Goal: Information Seeking & Learning: Learn about a topic

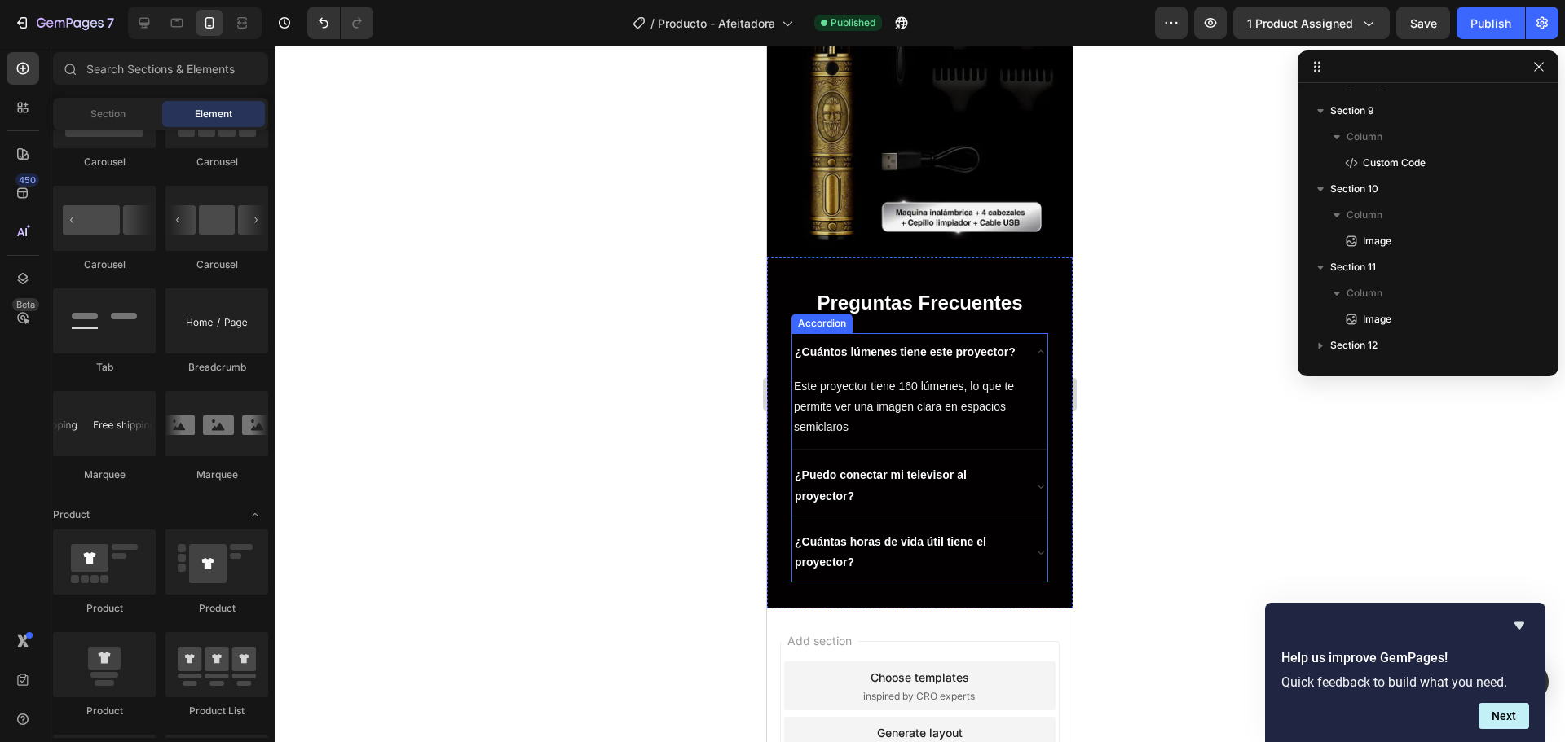
scroll to position [3714, 0]
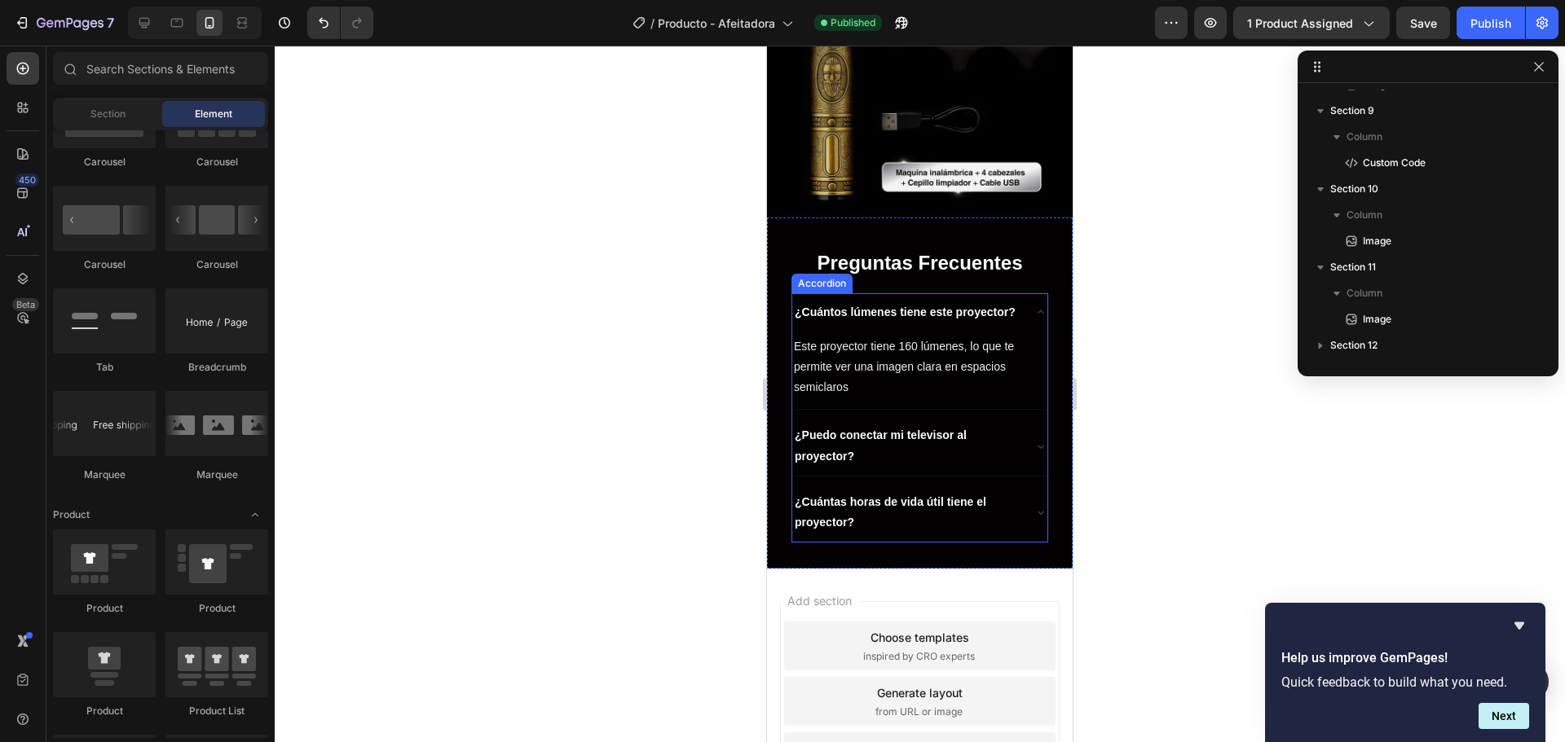
click at [834, 306] on strong "¿Cuántos lúmenes tiene este proyector?" at bounding box center [905, 312] width 221 height 13
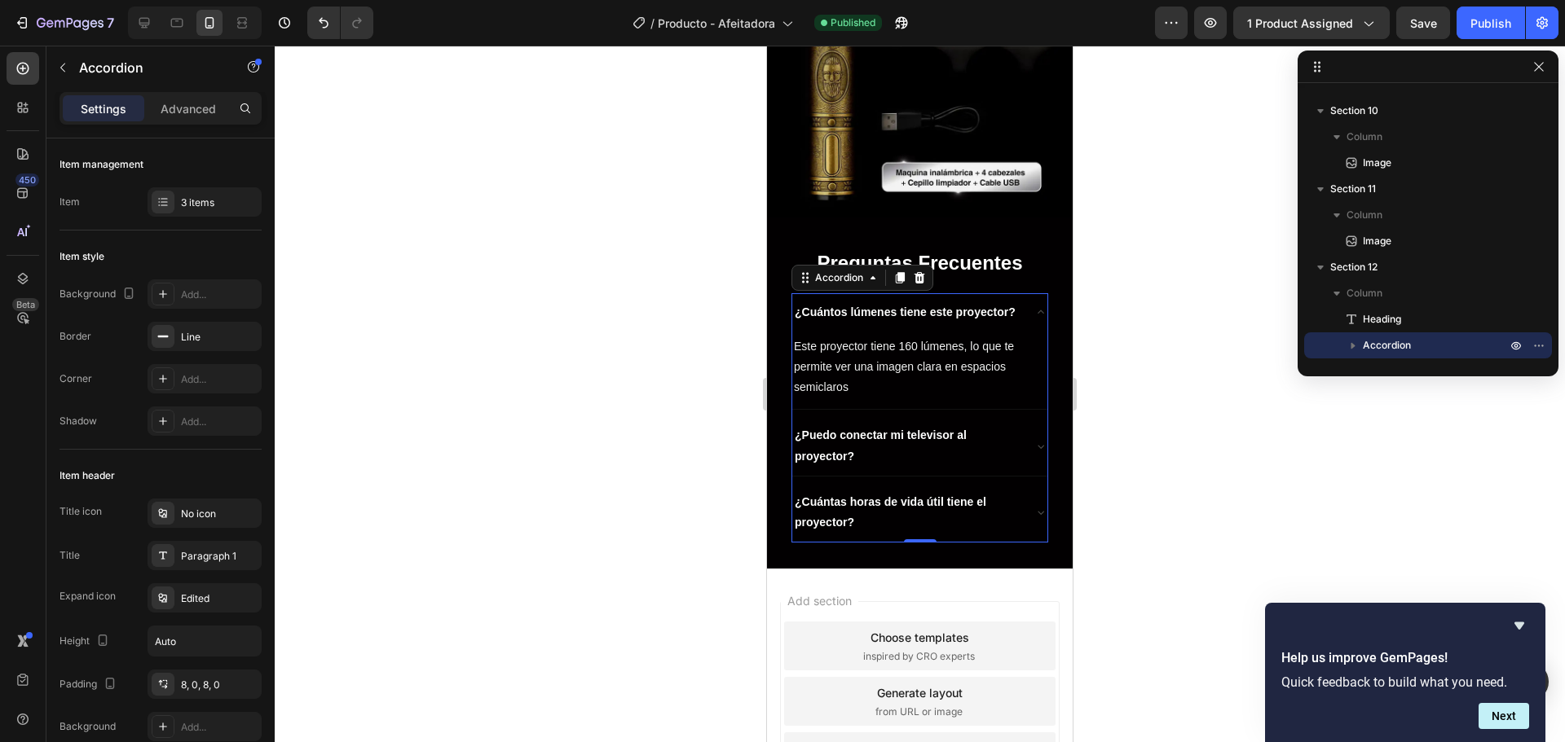
click at [821, 318] on strong "¿Cuántos lúmenes tiene este proyector?" at bounding box center [905, 312] width 221 height 13
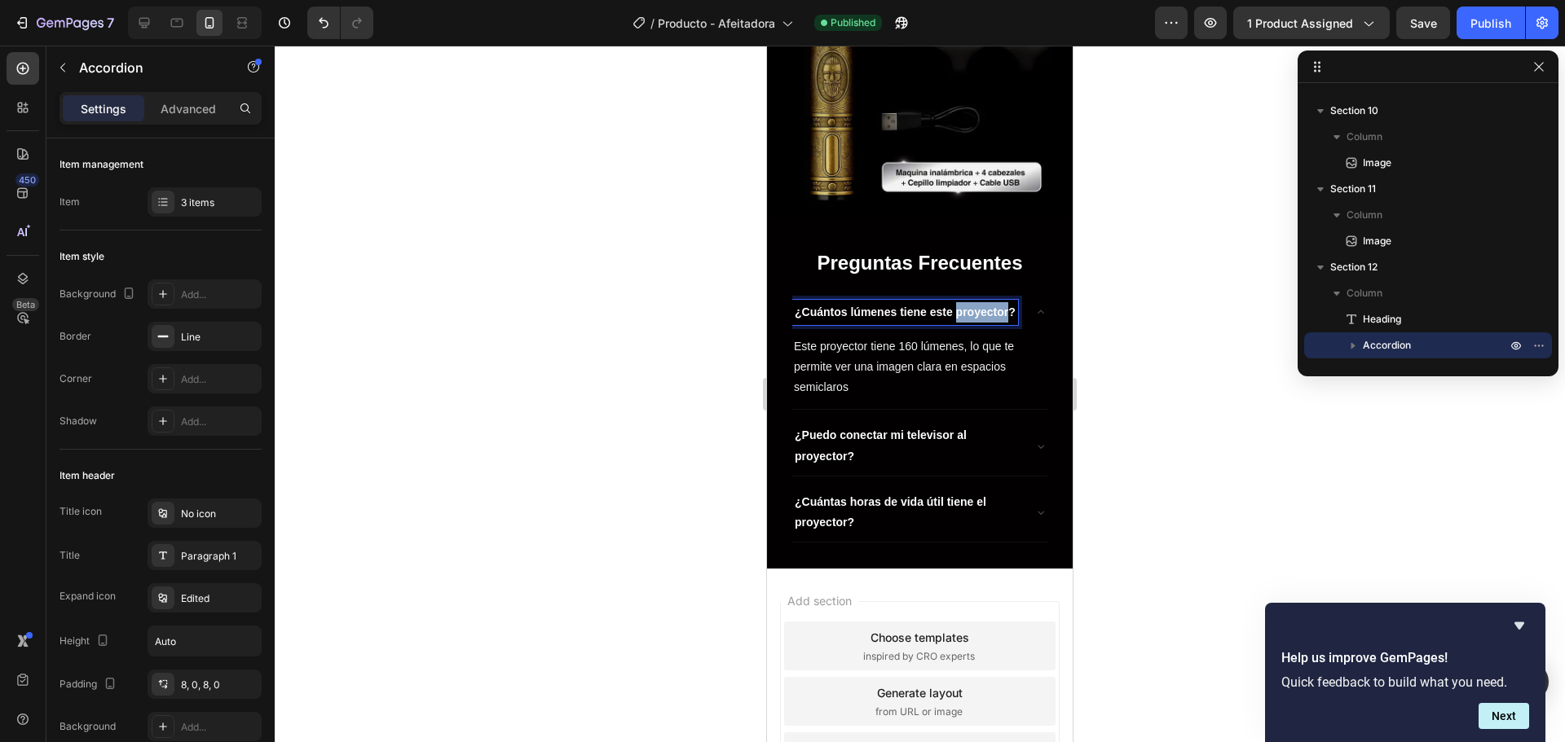
click at [821, 318] on strong "¿Cuántos lúmenes tiene este proyector?" at bounding box center [905, 312] width 221 height 13
click at [852, 318] on strong "¿Cuántos lúmenes tiene este proyector?" at bounding box center [905, 312] width 221 height 13
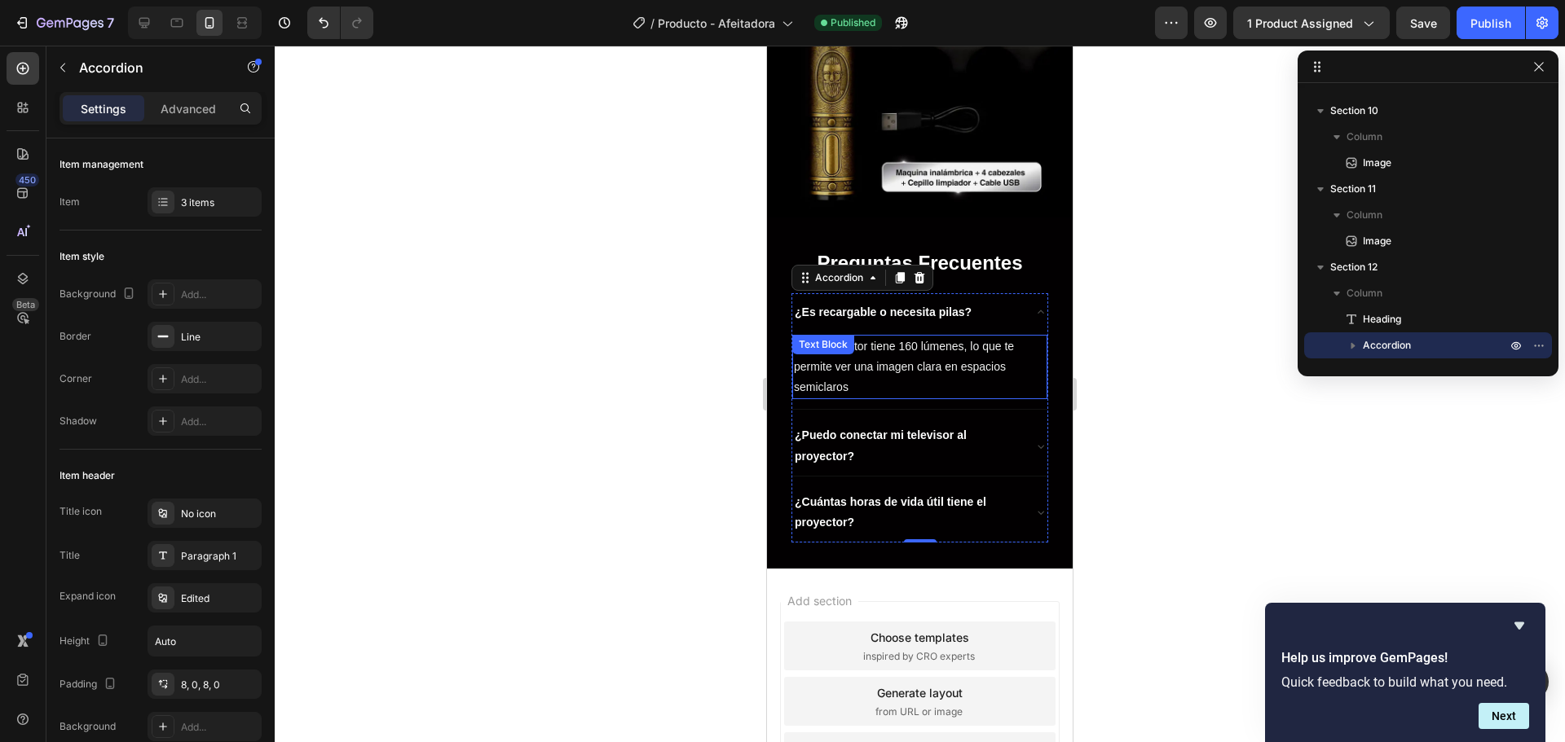
click at [823, 372] on span "Este proyector tiene 160 lúmenes, lo que te permite ver una imagen clara en esp…" at bounding box center [904, 367] width 220 height 54
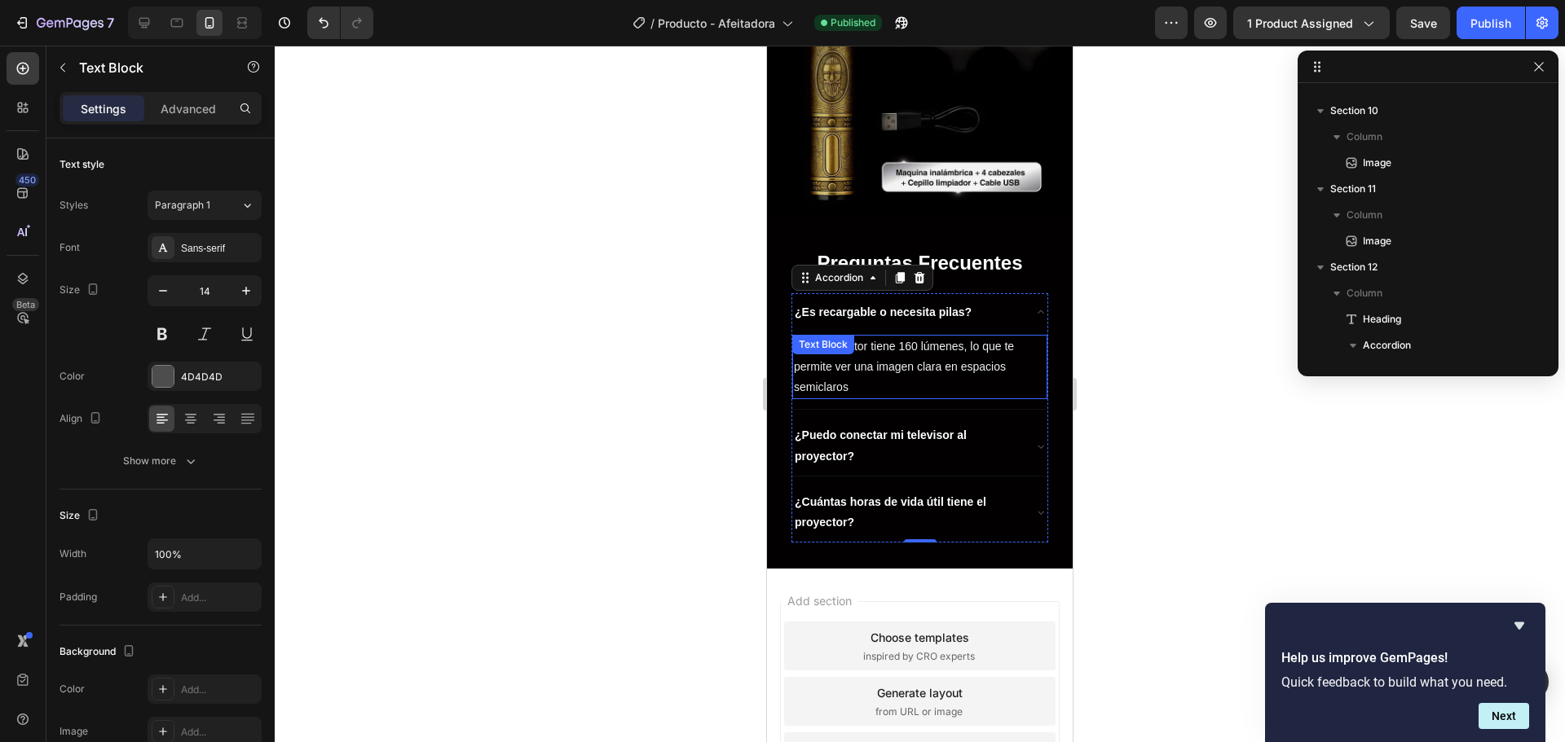
scroll to position [1065, 0]
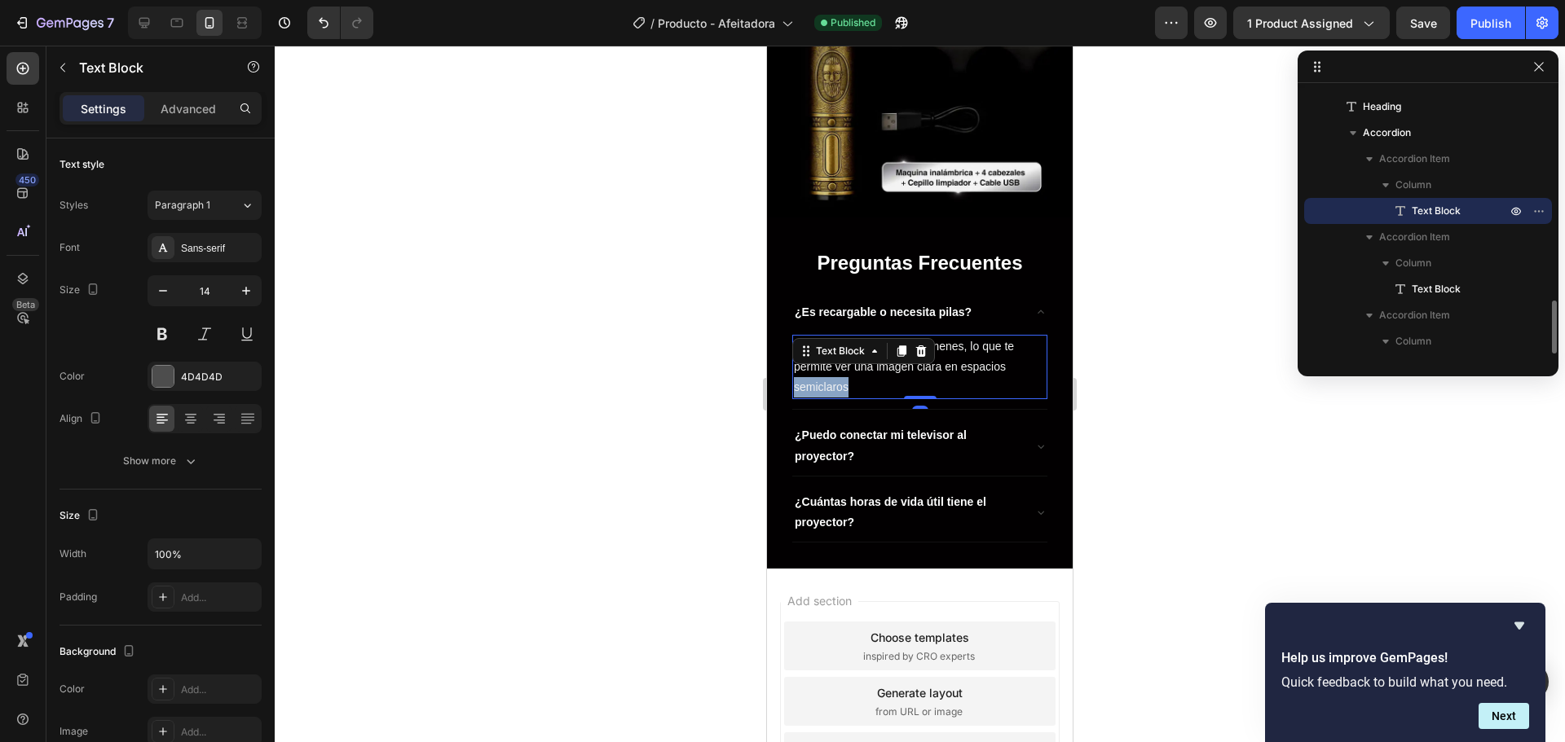
click at [823, 372] on span "Este proyector tiene 160 lúmenes, lo que te permite ver una imagen clara en esp…" at bounding box center [904, 367] width 220 height 54
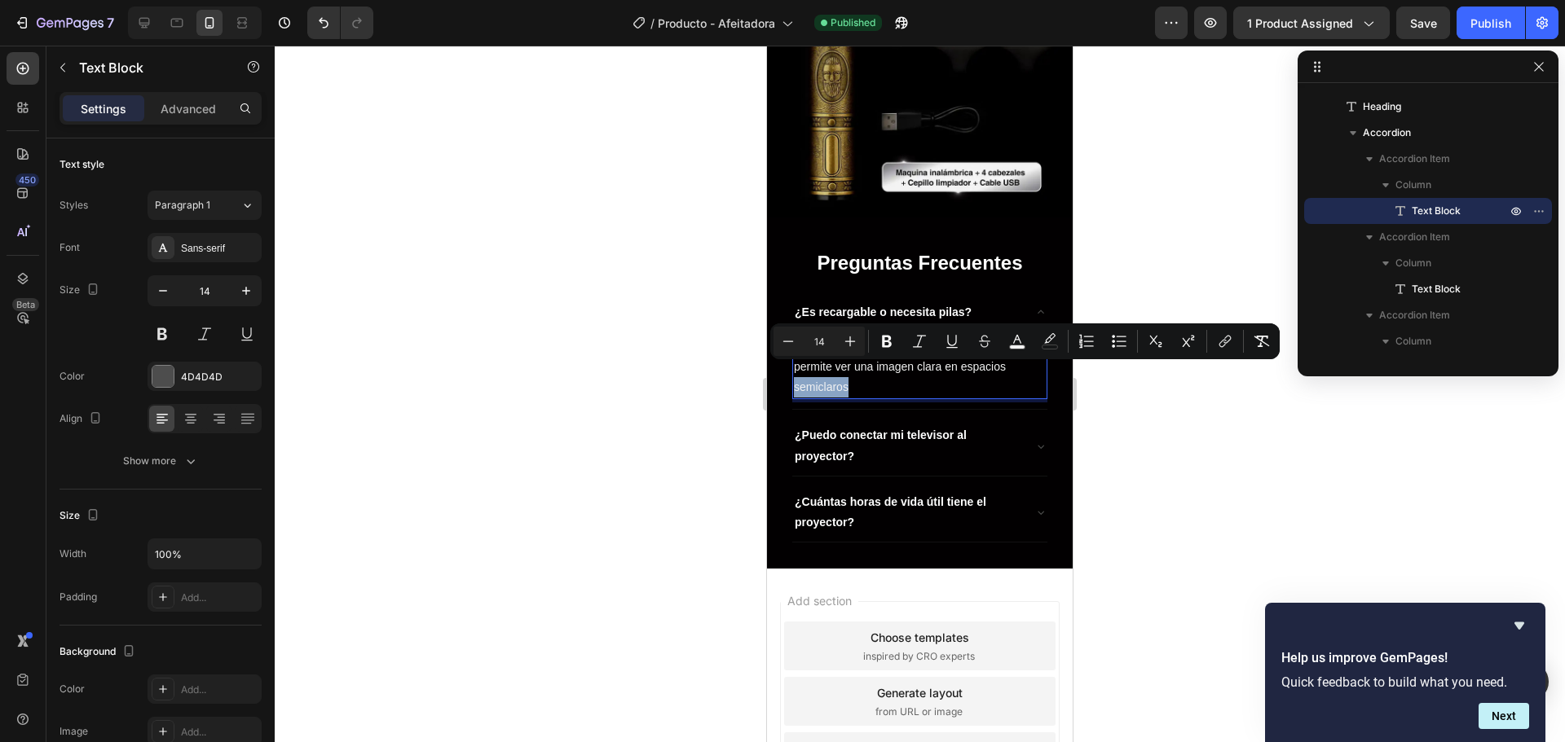
click at [823, 372] on span "Este proyector tiene 160 lúmenes, lo que te permite ver una imagen clara en esp…" at bounding box center [904, 367] width 220 height 54
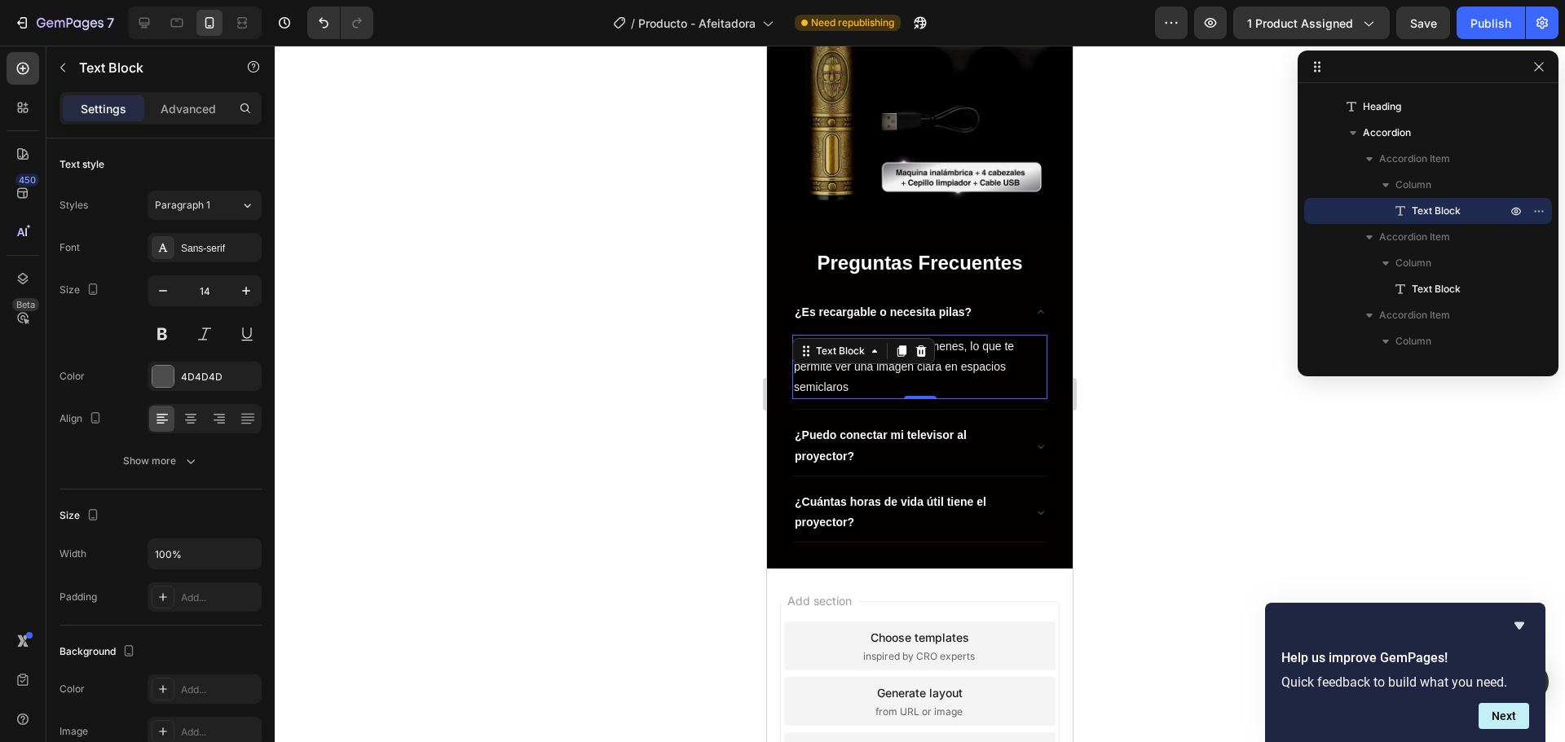
click at [860, 373] on p "Este proyector tiene 160 lúmenes, lo que te permite ver una imagen clara en esp…" at bounding box center [920, 368] width 252 height 62
click at [851, 373] on p "Este proyector tiene 160 lúmenes, lo que te permite ver una imagen clara en esp…" at bounding box center [920, 368] width 252 height 62
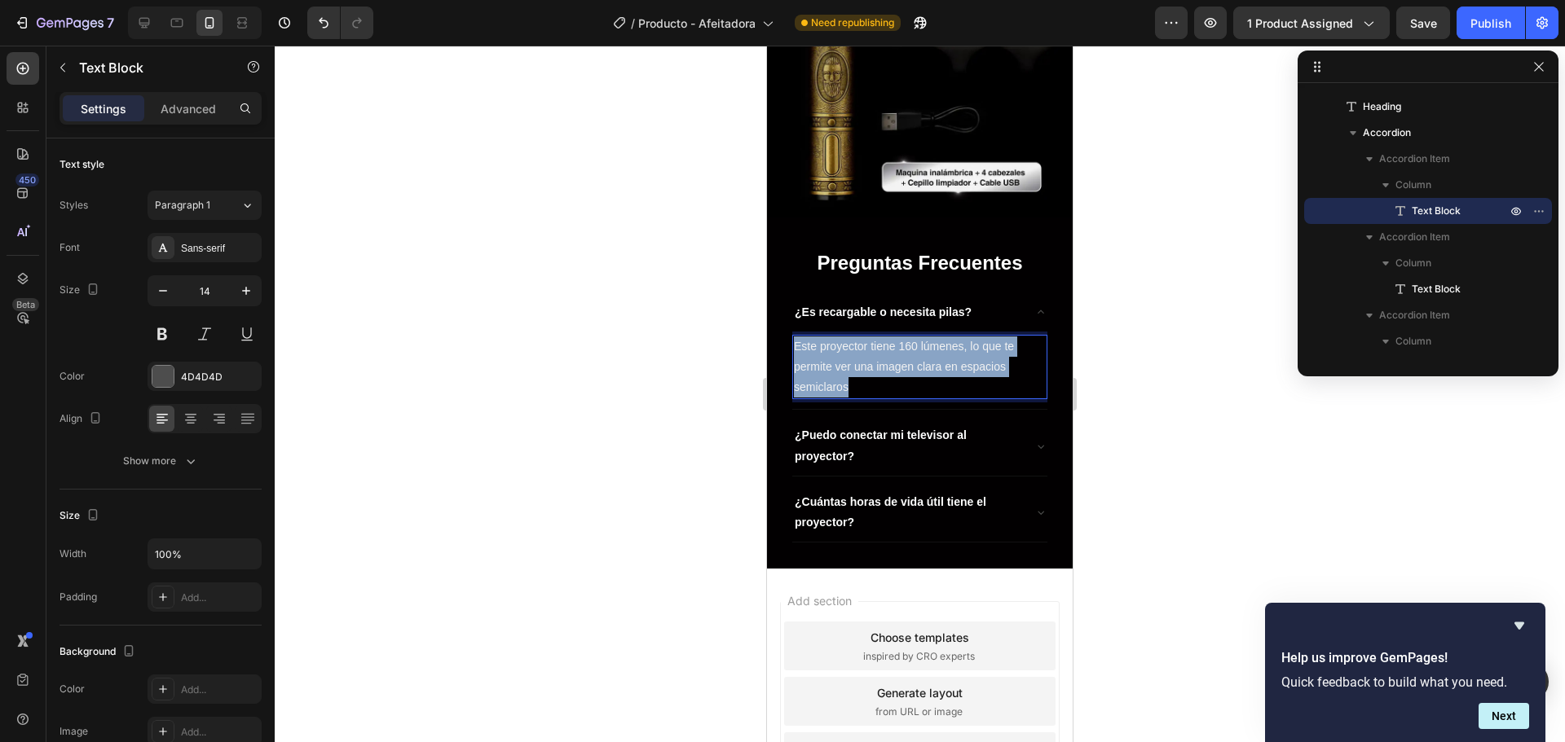
click at [851, 373] on p "Este proyector tiene 160 lúmenes, lo que te permite ver una imagen clara en esp…" at bounding box center [920, 368] width 252 height 62
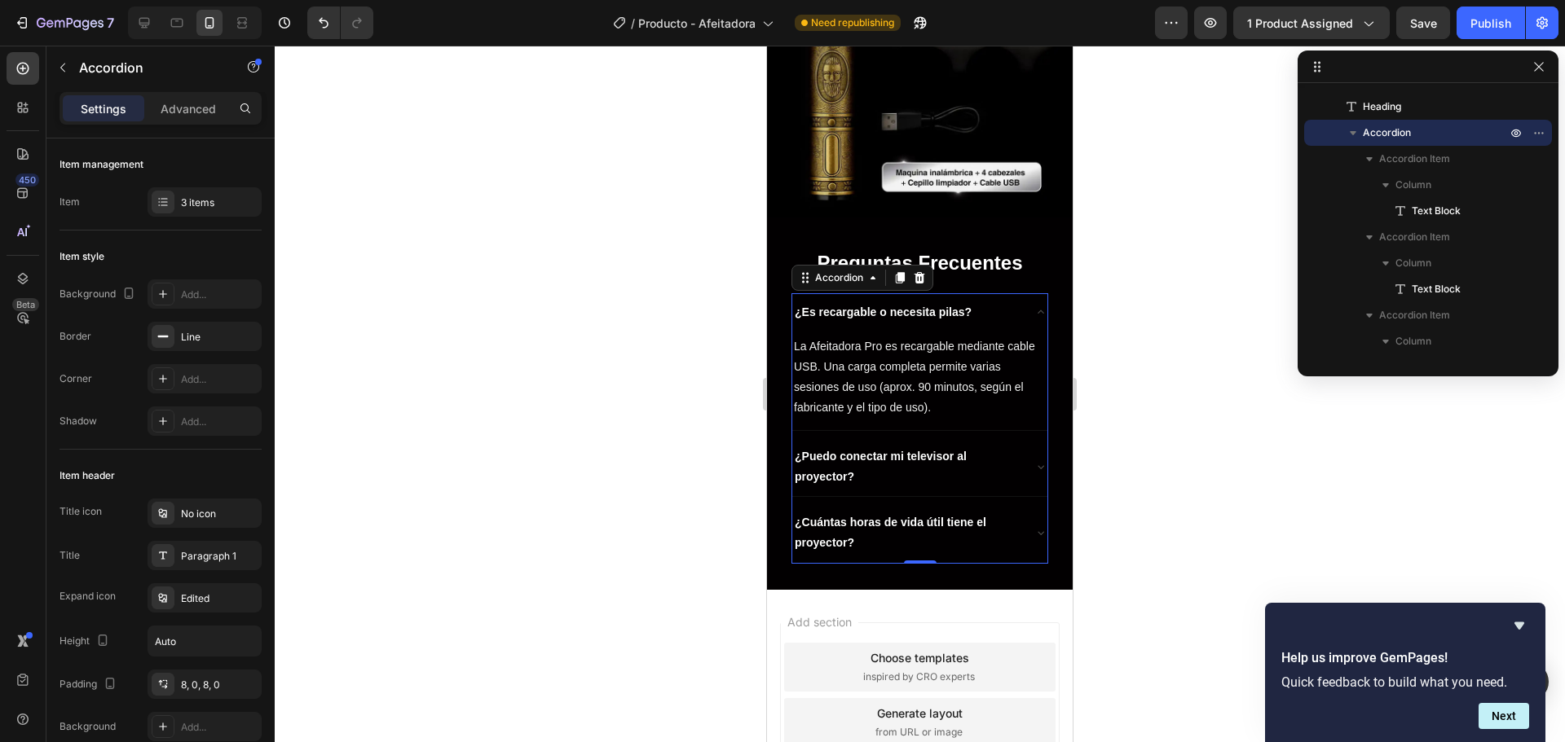
click at [830, 458] on strong "¿Puedo conectar mi televisor al proyector?" at bounding box center [881, 466] width 172 height 33
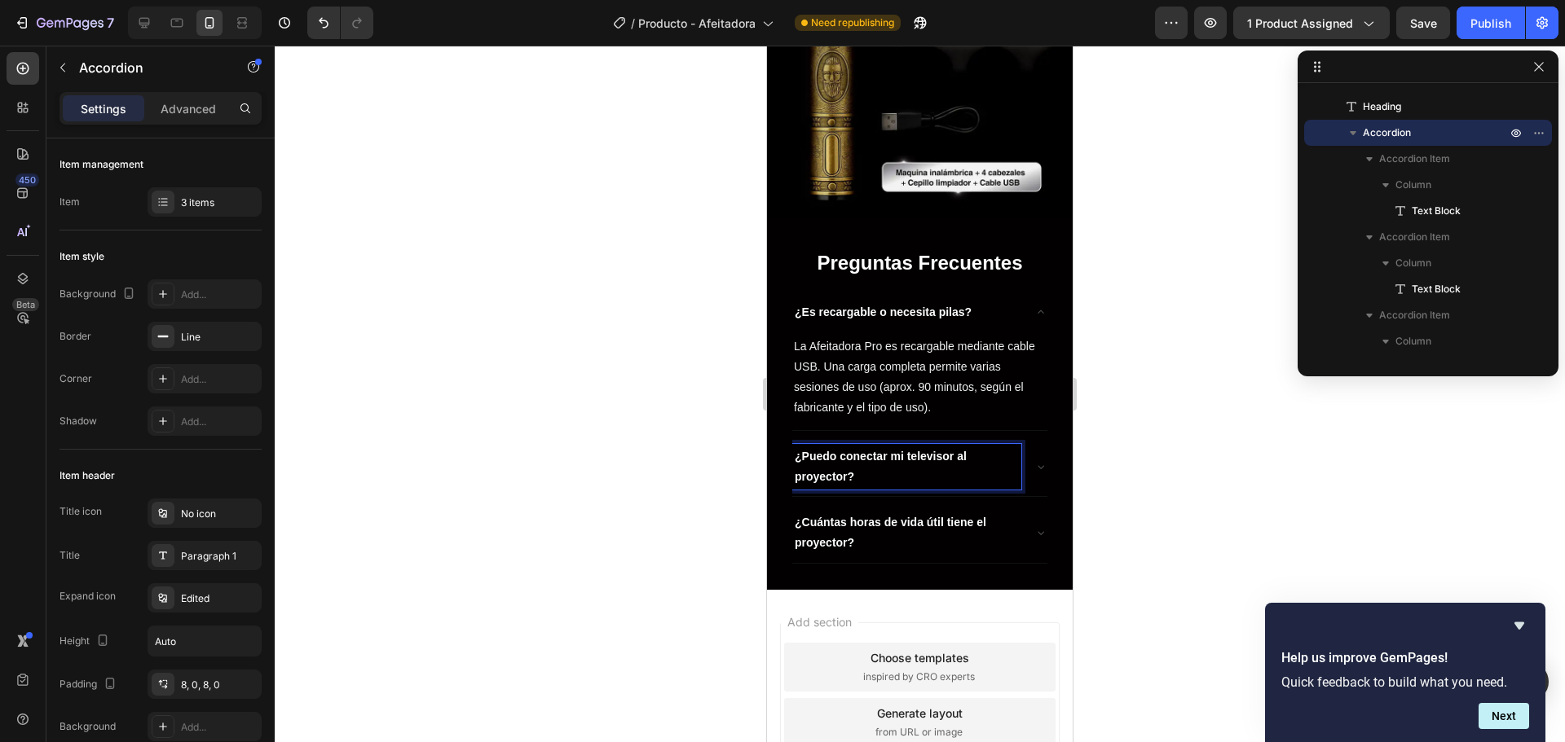
click at [830, 460] on strong "¿Puedo conectar mi televisor al proyector?" at bounding box center [881, 466] width 172 height 33
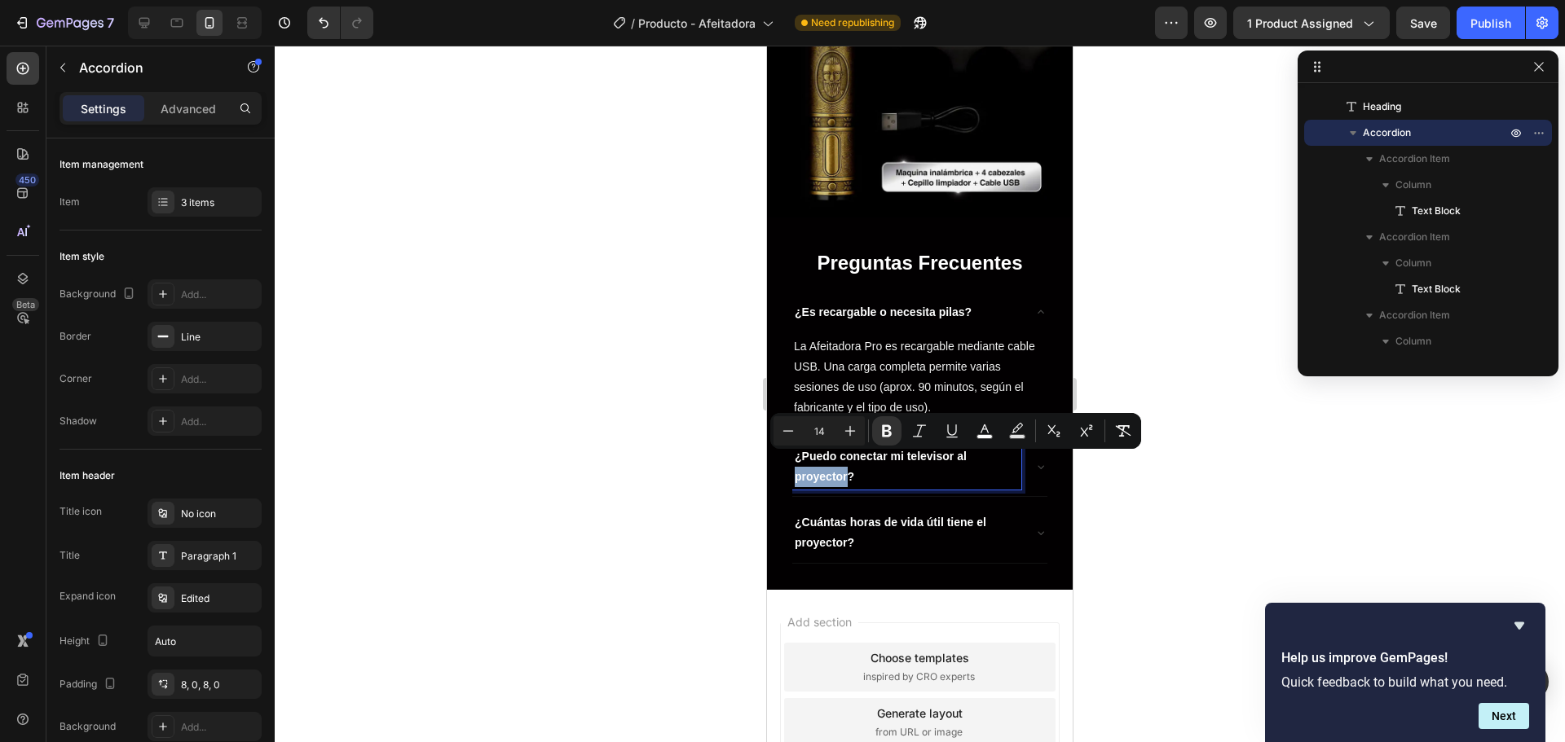
click at [1034, 460] on icon at bounding box center [1040, 466] width 13 height 13
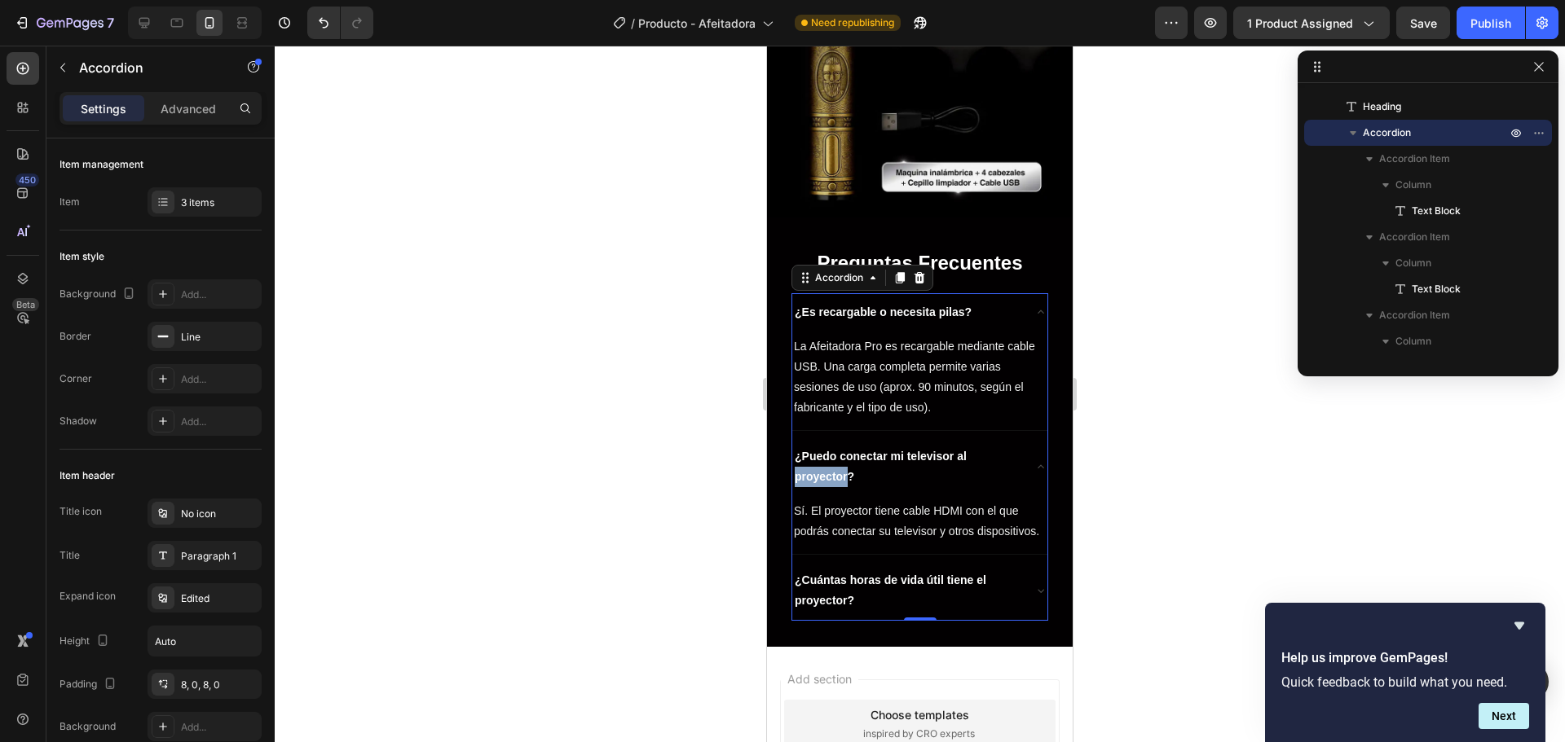
click at [813, 460] on strong "¿Puedo conectar mi televisor al proyector?" at bounding box center [881, 466] width 172 height 33
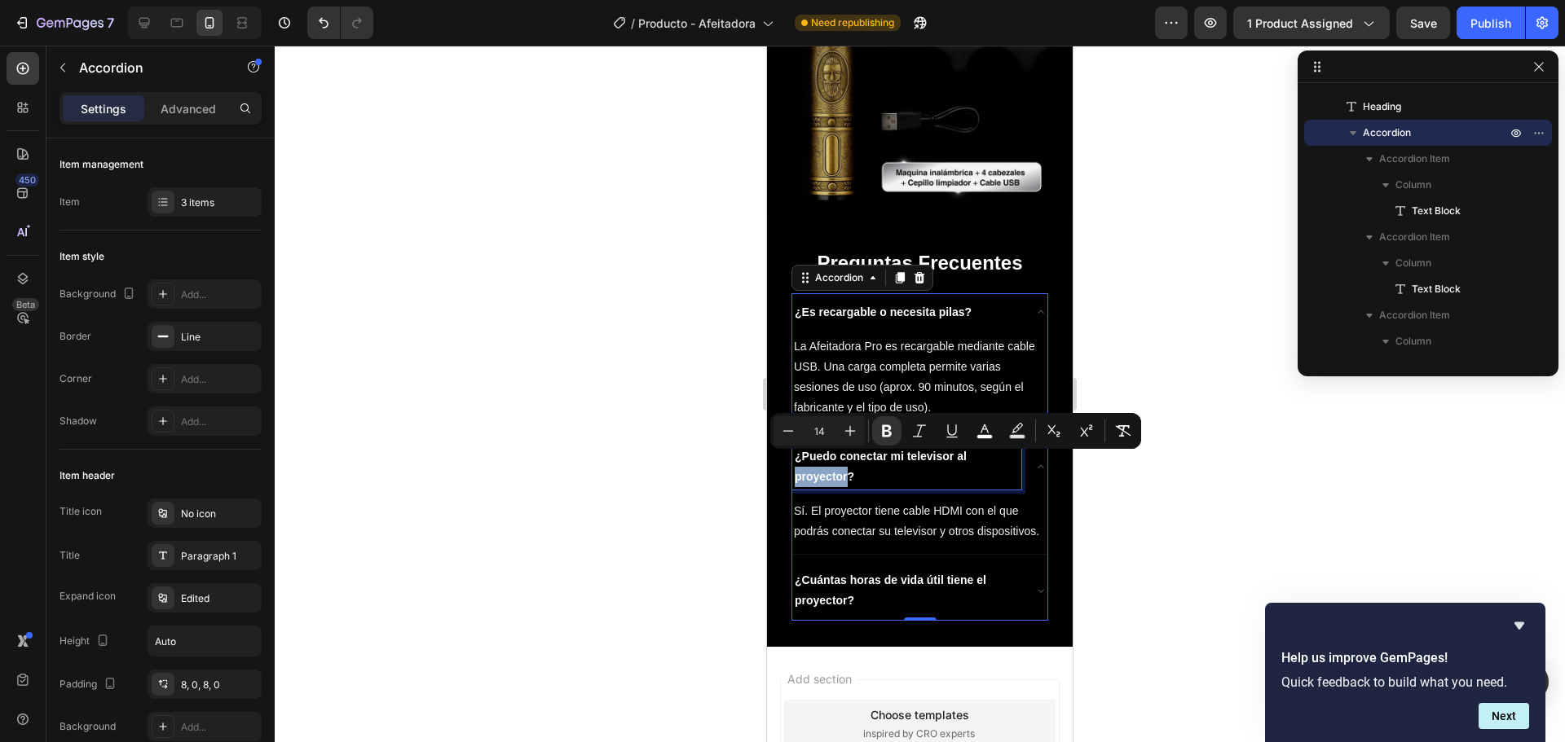
click at [813, 460] on strong "¿Puedo conectar mi televisor al proyector?" at bounding box center [881, 466] width 172 height 33
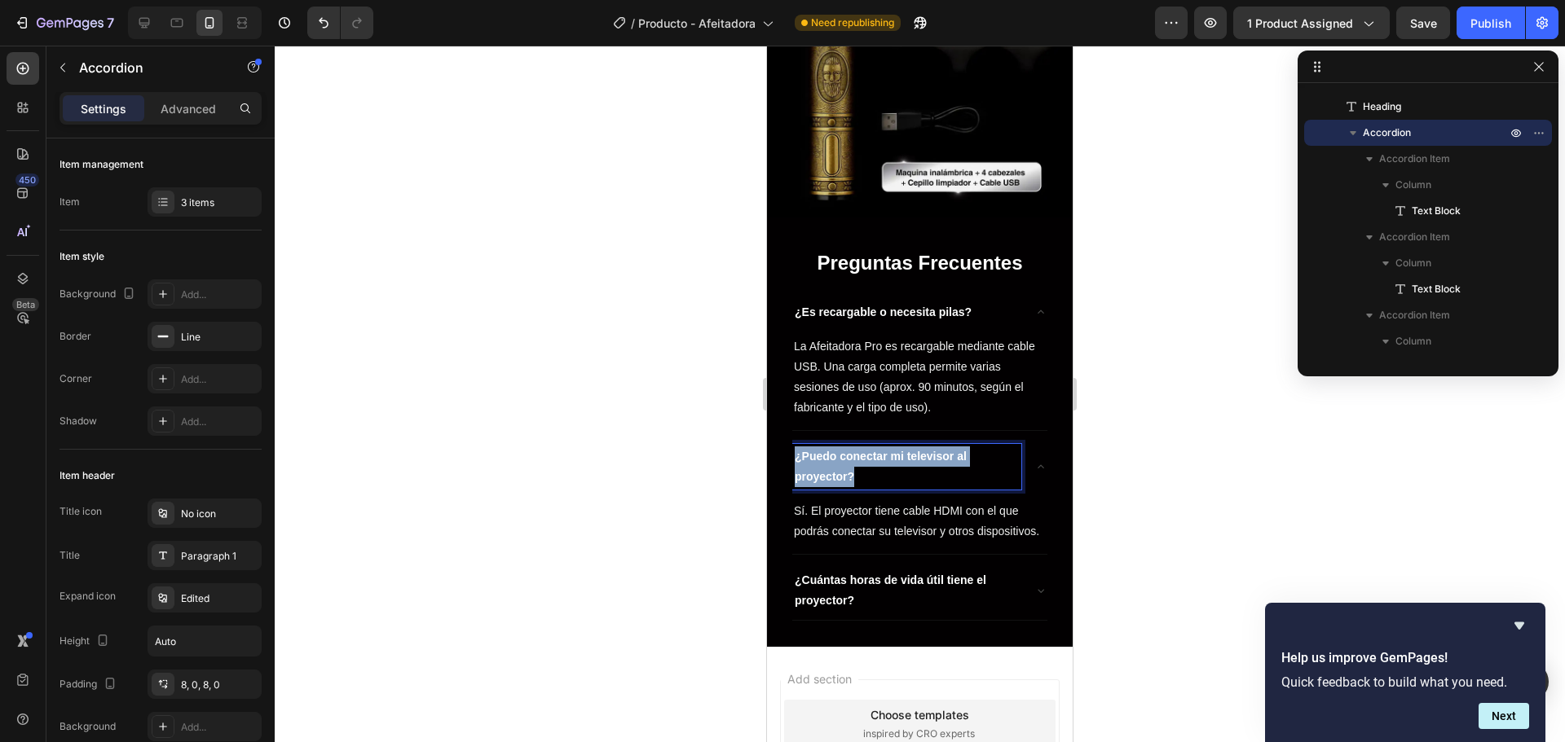
click at [813, 460] on strong "¿Puedo conectar mi televisor al proyector?" at bounding box center [881, 466] width 172 height 33
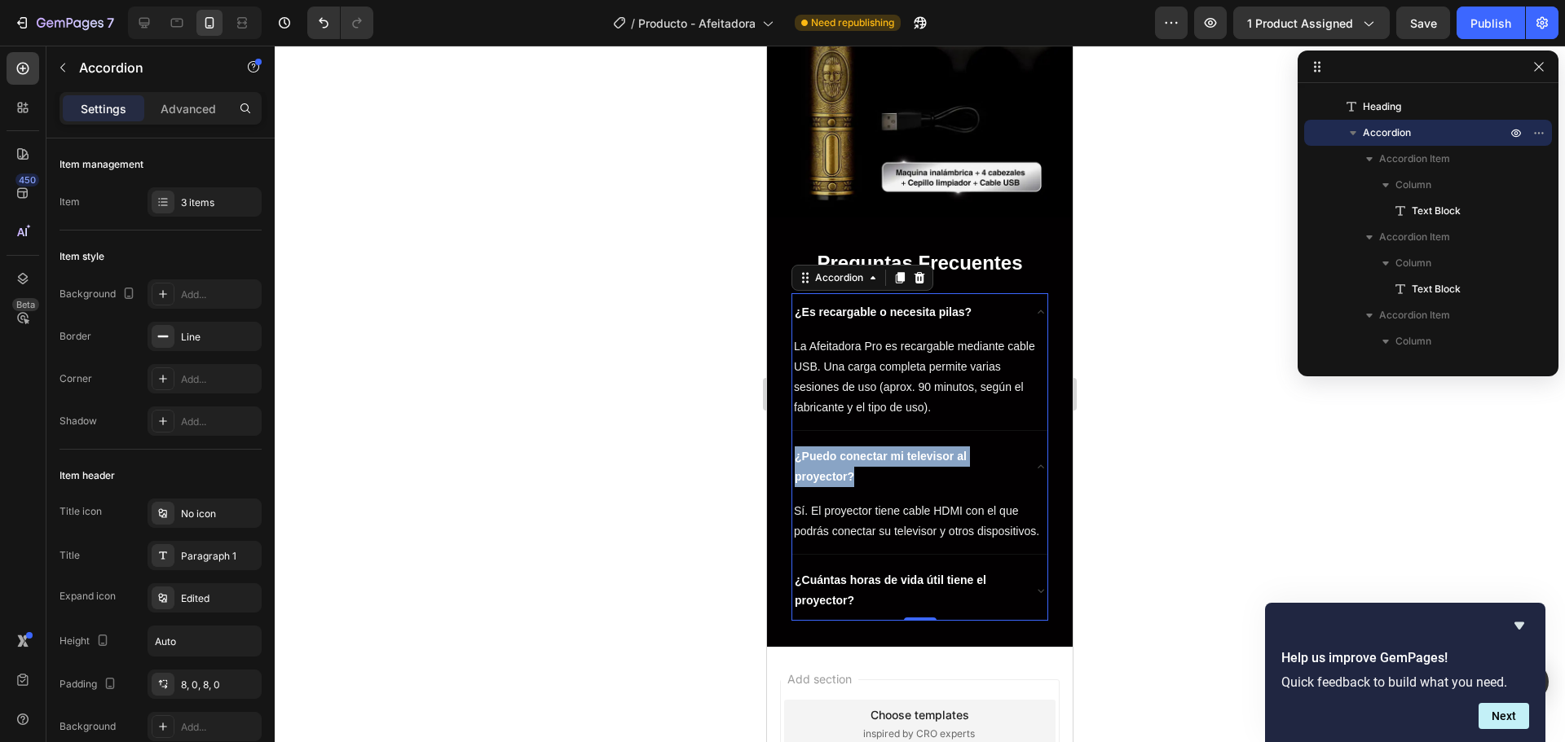
click at [837, 460] on strong "¿Puedo conectar mi televisor al proyector?" at bounding box center [881, 466] width 172 height 33
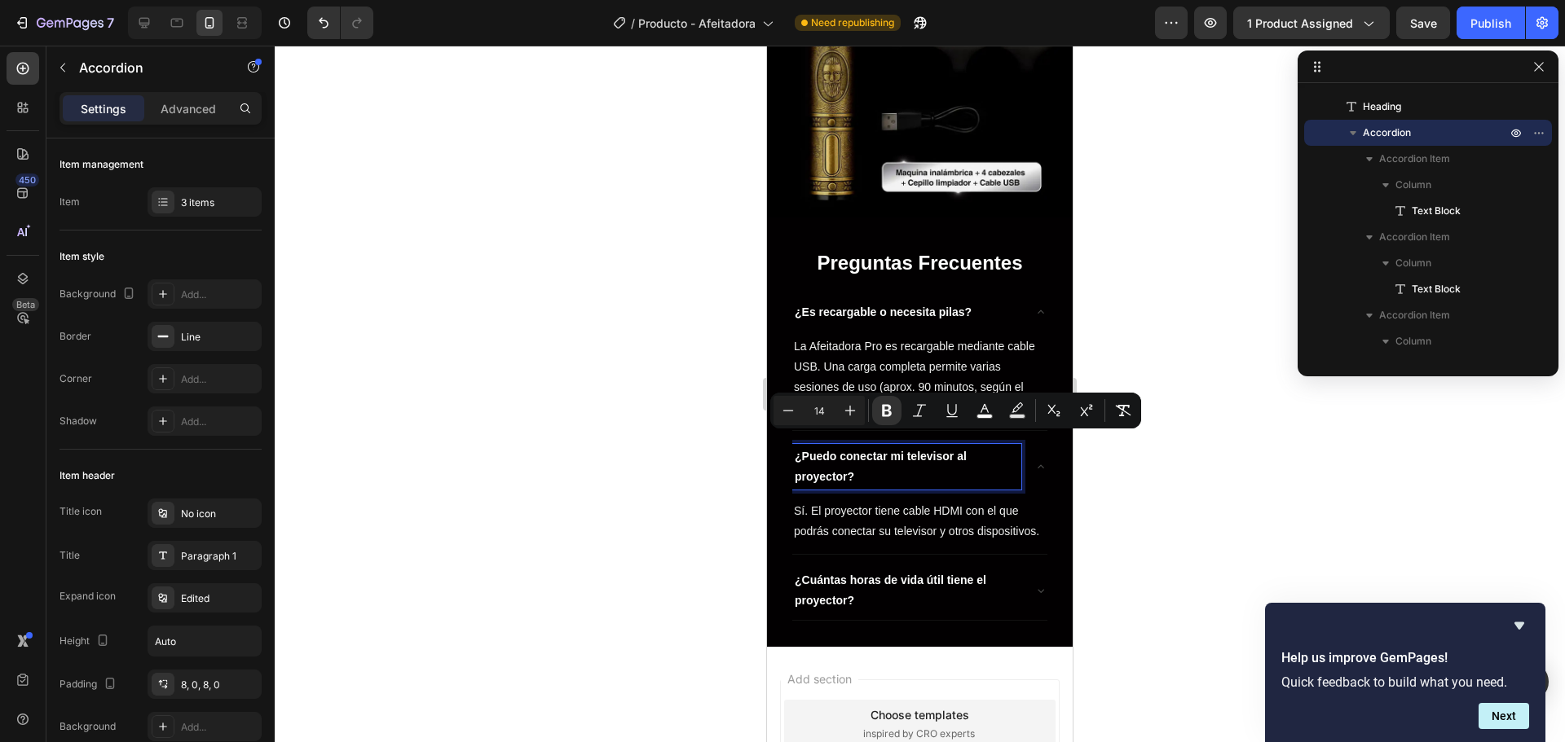
click at [837, 460] on strong "¿Puedo conectar mi televisor al proyector?" at bounding box center [881, 466] width 172 height 33
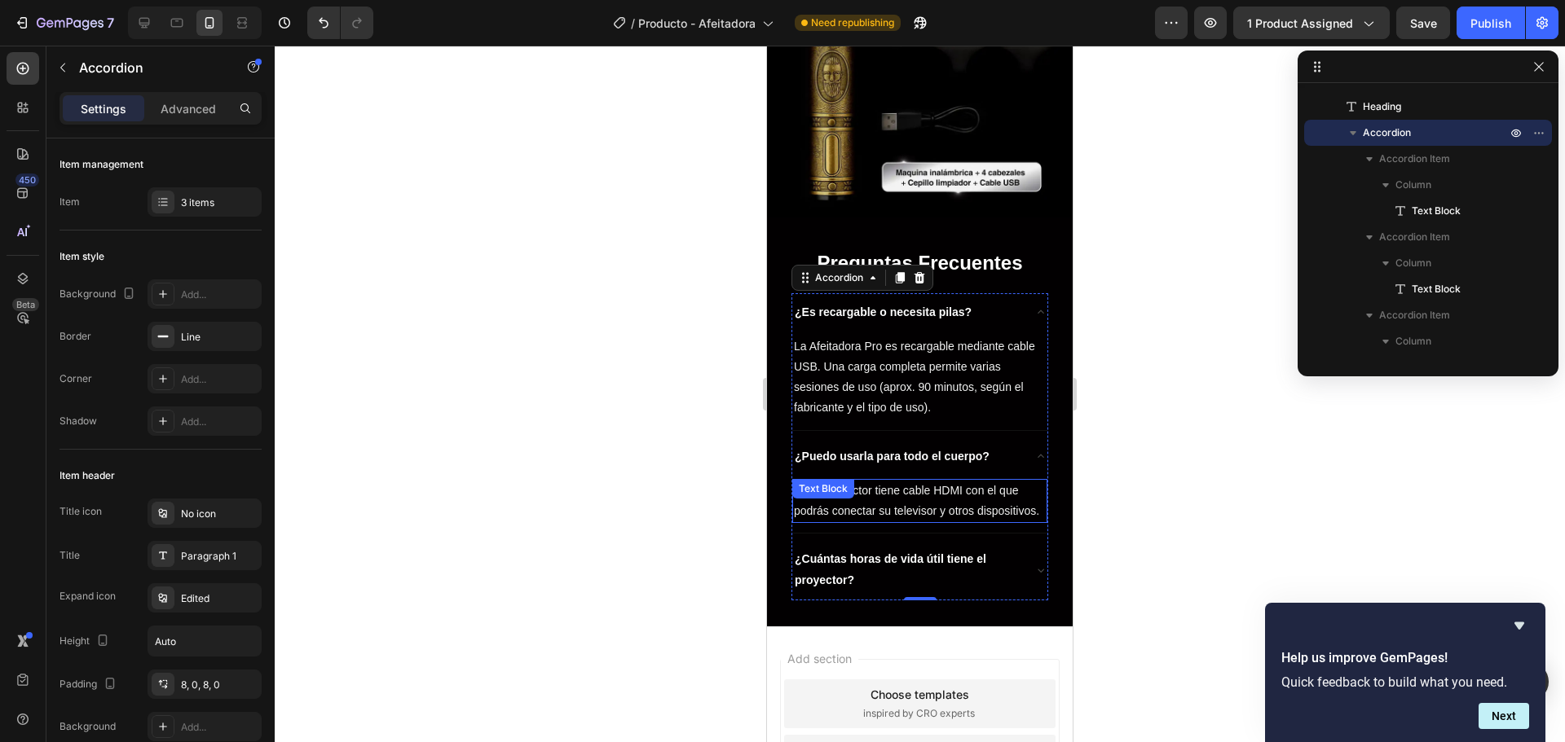
click at [820, 517] on span "Sí. El proyector tiene cable HDMI con el que podrás conectar su televisor y otr…" at bounding box center [916, 500] width 245 height 33
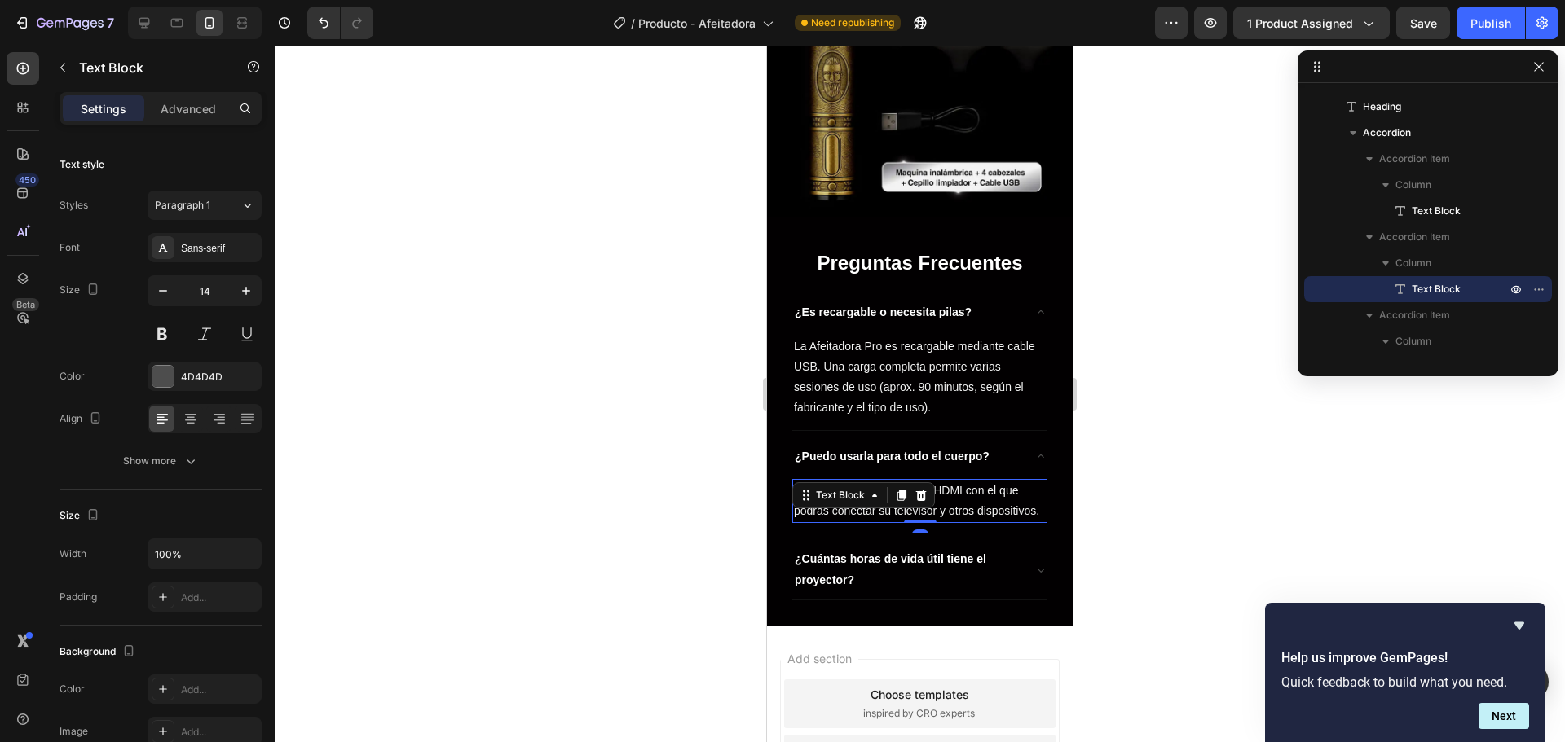
click at [820, 517] on span "Sí. El proyector tiene cable HDMI con el que podrás conectar su televisor y otr…" at bounding box center [916, 500] width 245 height 33
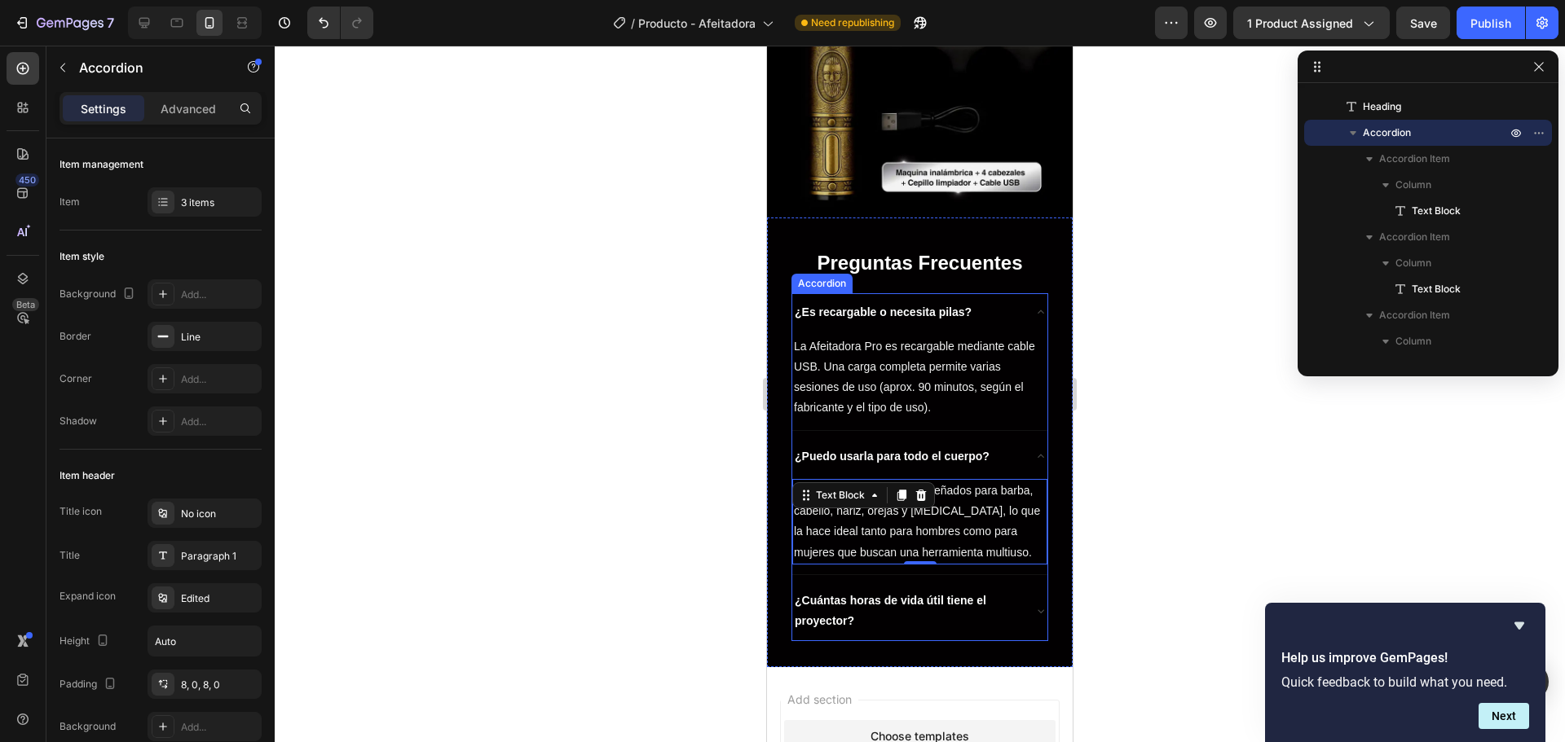
click at [1034, 605] on icon at bounding box center [1040, 611] width 13 height 13
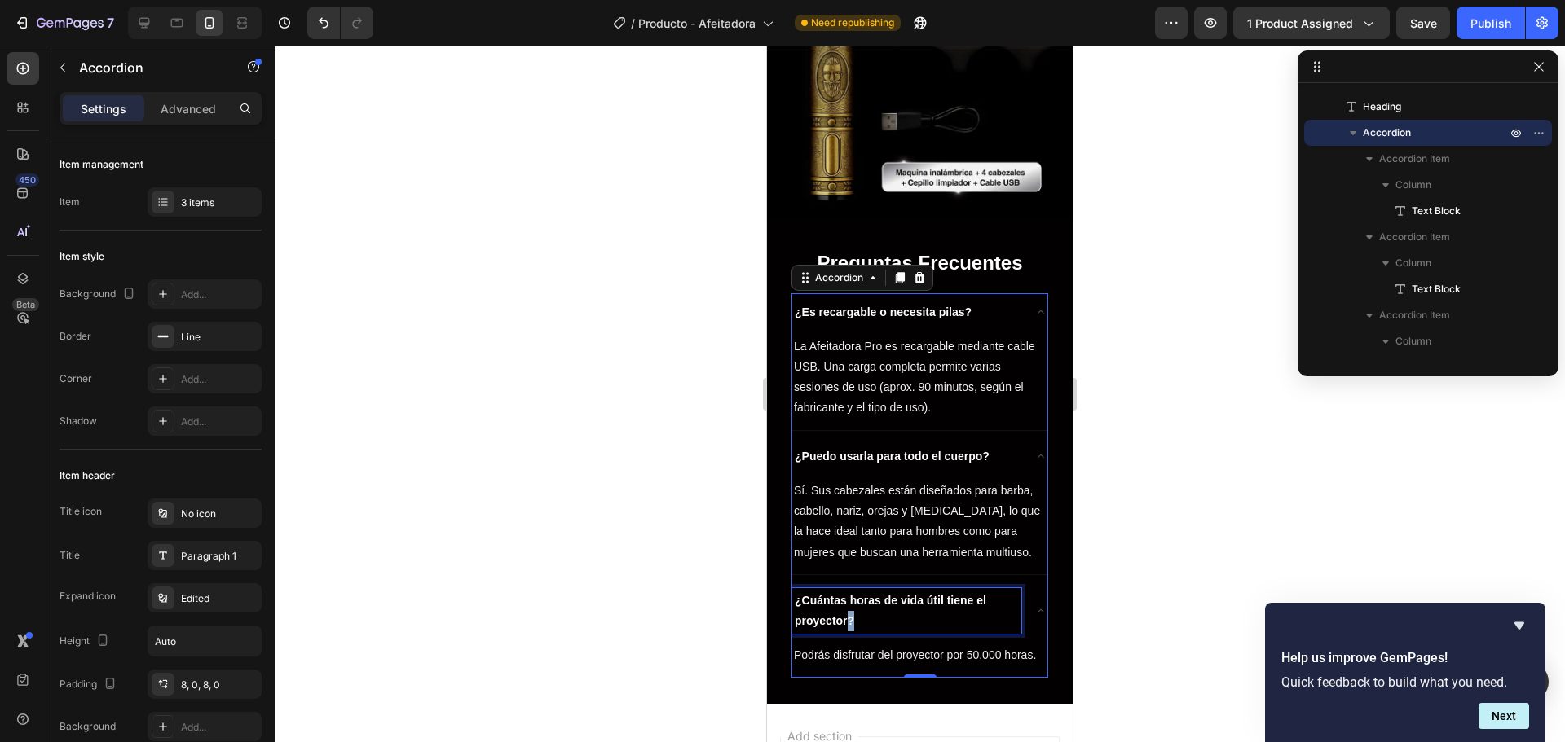
click at [848, 604] on strong "¿Cuántas horas de vida útil tiene el proyector?" at bounding box center [891, 610] width 192 height 33
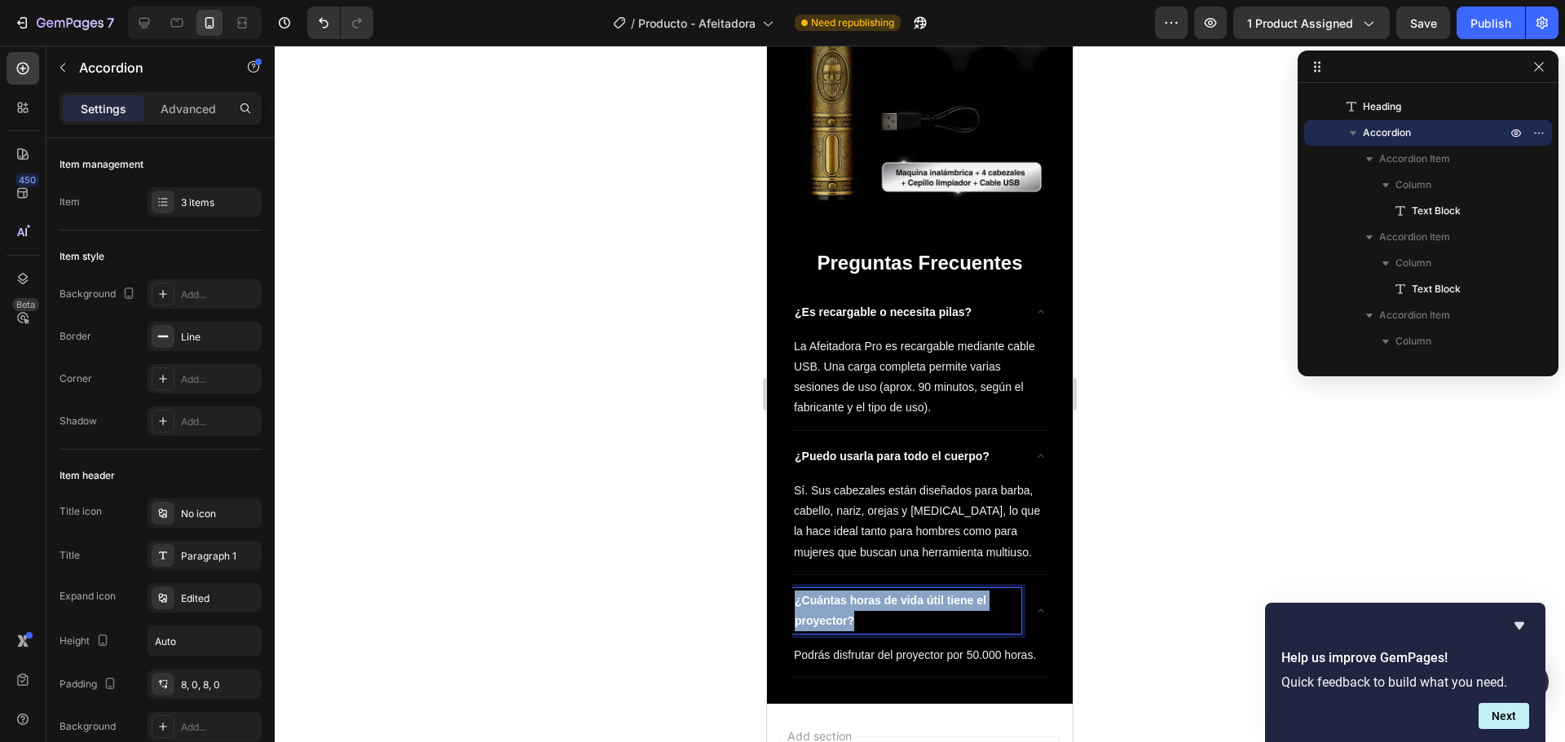
click at [848, 604] on strong "¿Cuántas horas de vida útil tiene el proyector?" at bounding box center [891, 610] width 192 height 33
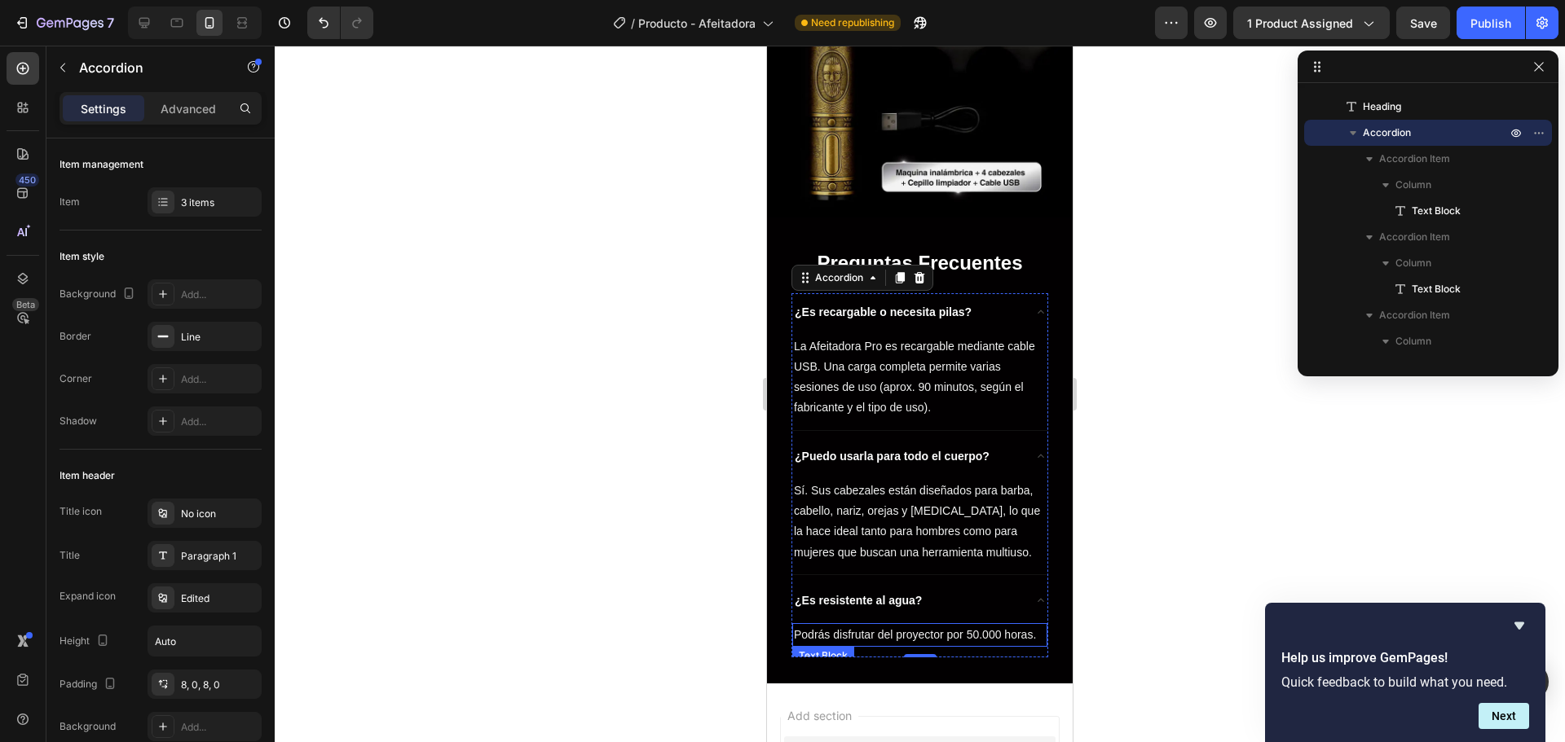
click at [812, 641] on span "Podrás disfrutar del proyector por 50.000 horas." at bounding box center [915, 634] width 242 height 13
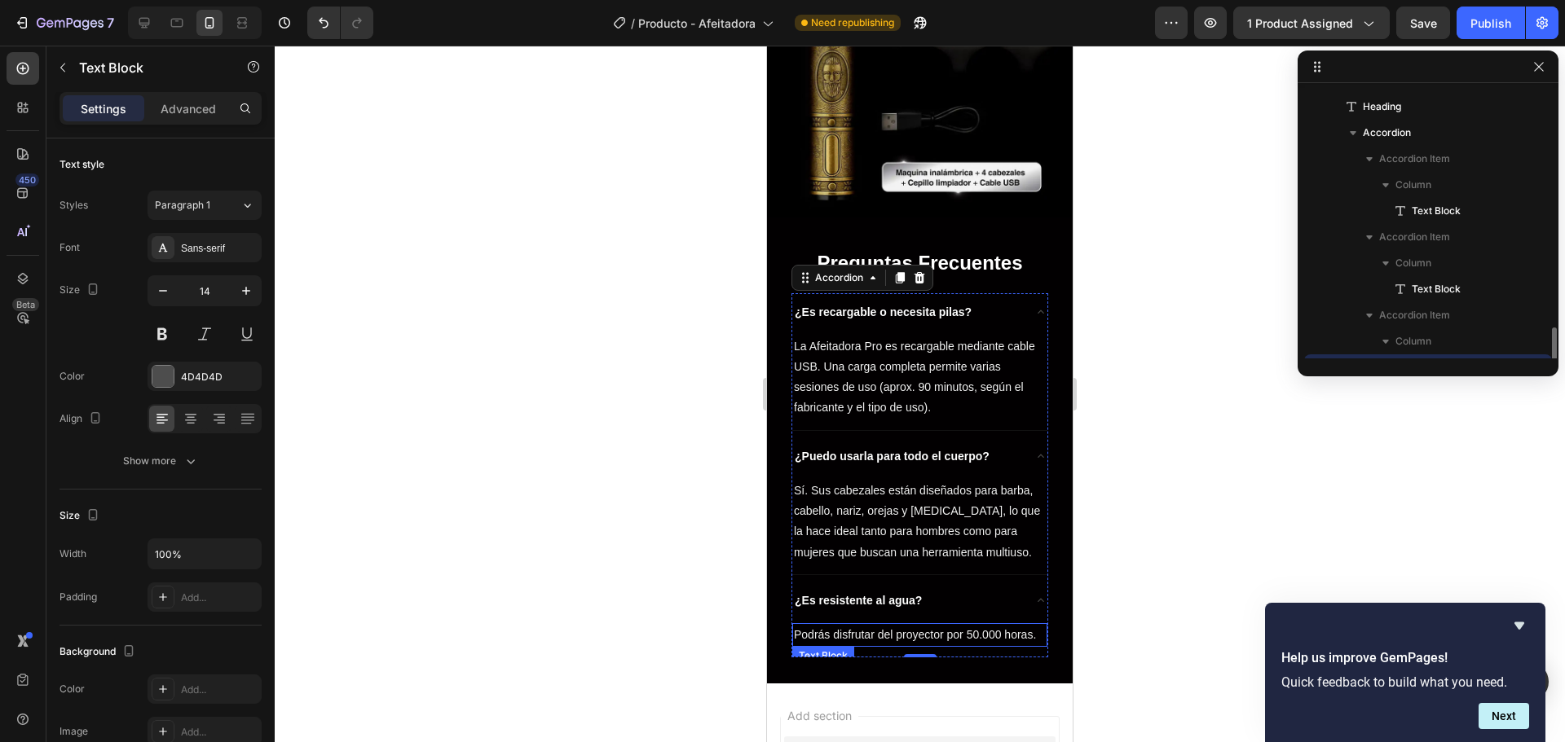
scroll to position [1087, 0]
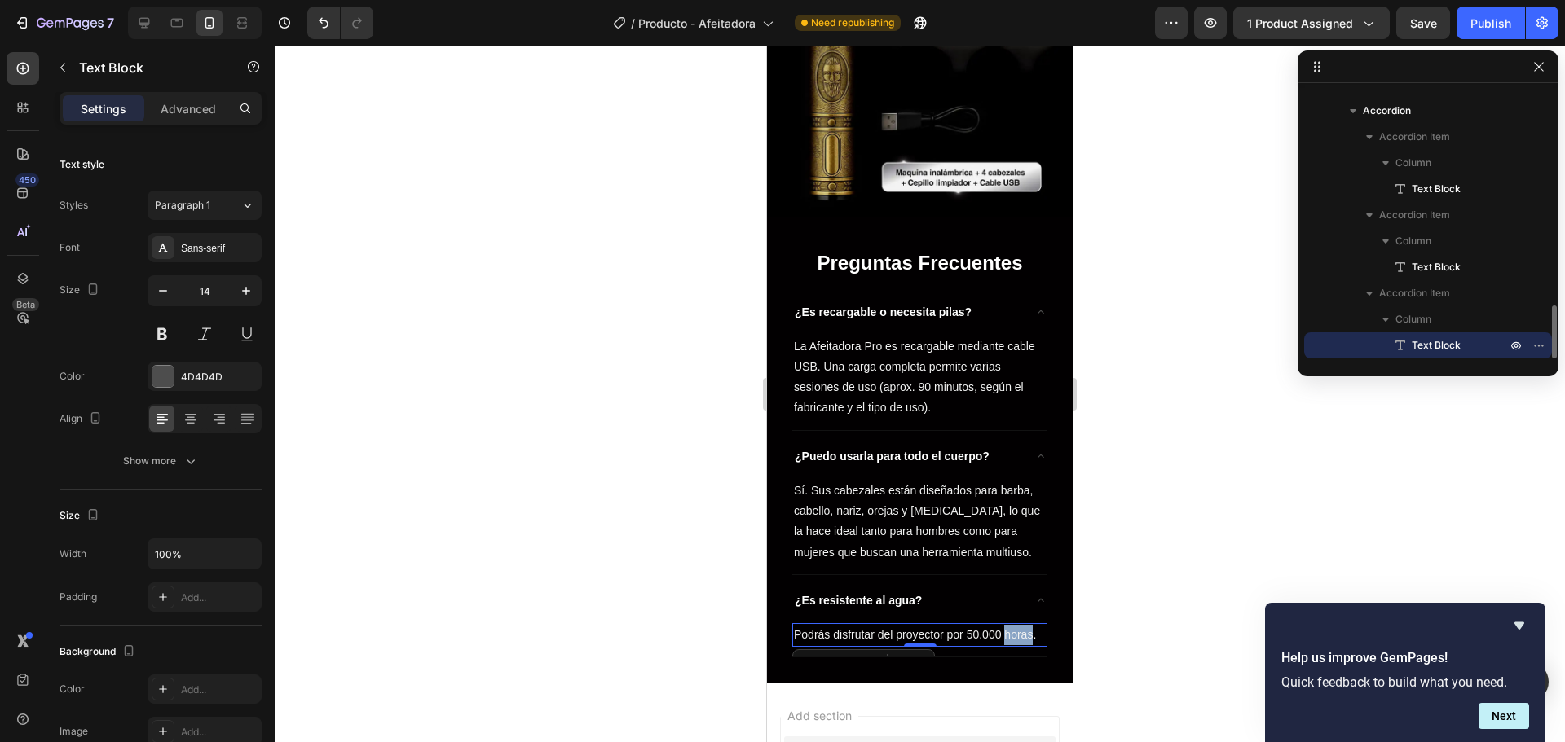
click at [812, 641] on span "Podrás disfrutar del proyector por 50.000 horas." at bounding box center [915, 634] width 242 height 13
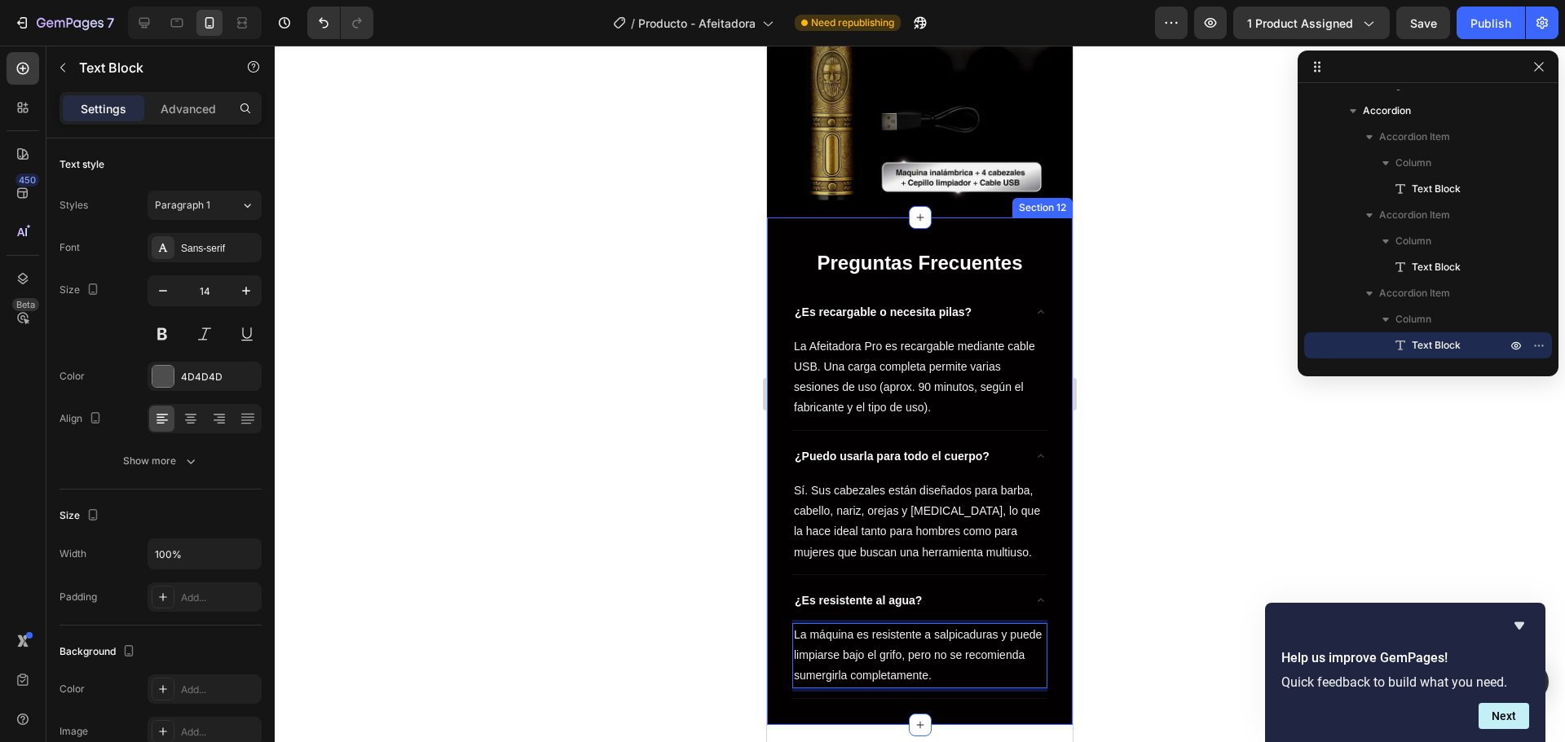
click at [658, 615] on div at bounding box center [920, 394] width 1290 height 697
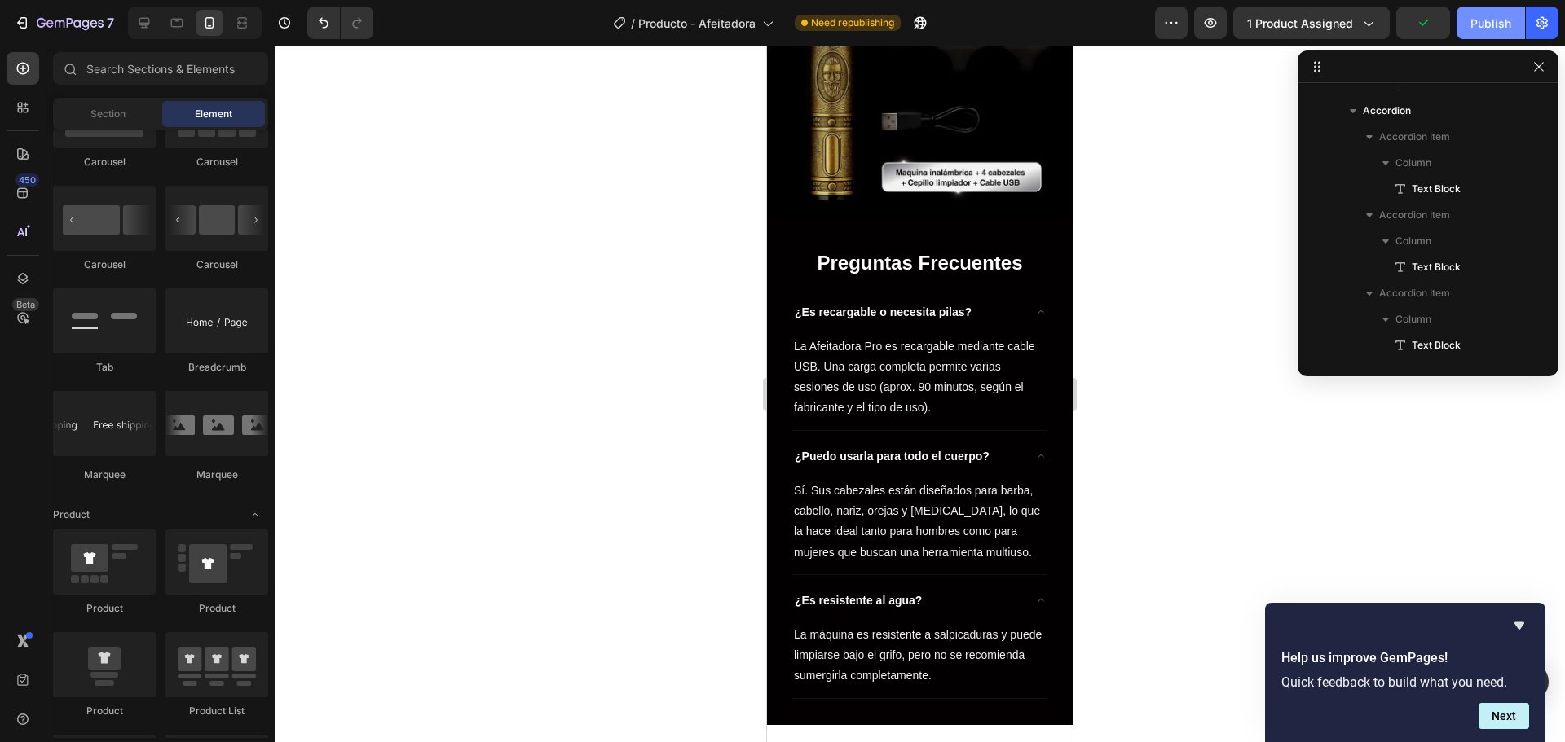
click at [1486, 29] on div "Publish" at bounding box center [1490, 23] width 41 height 17
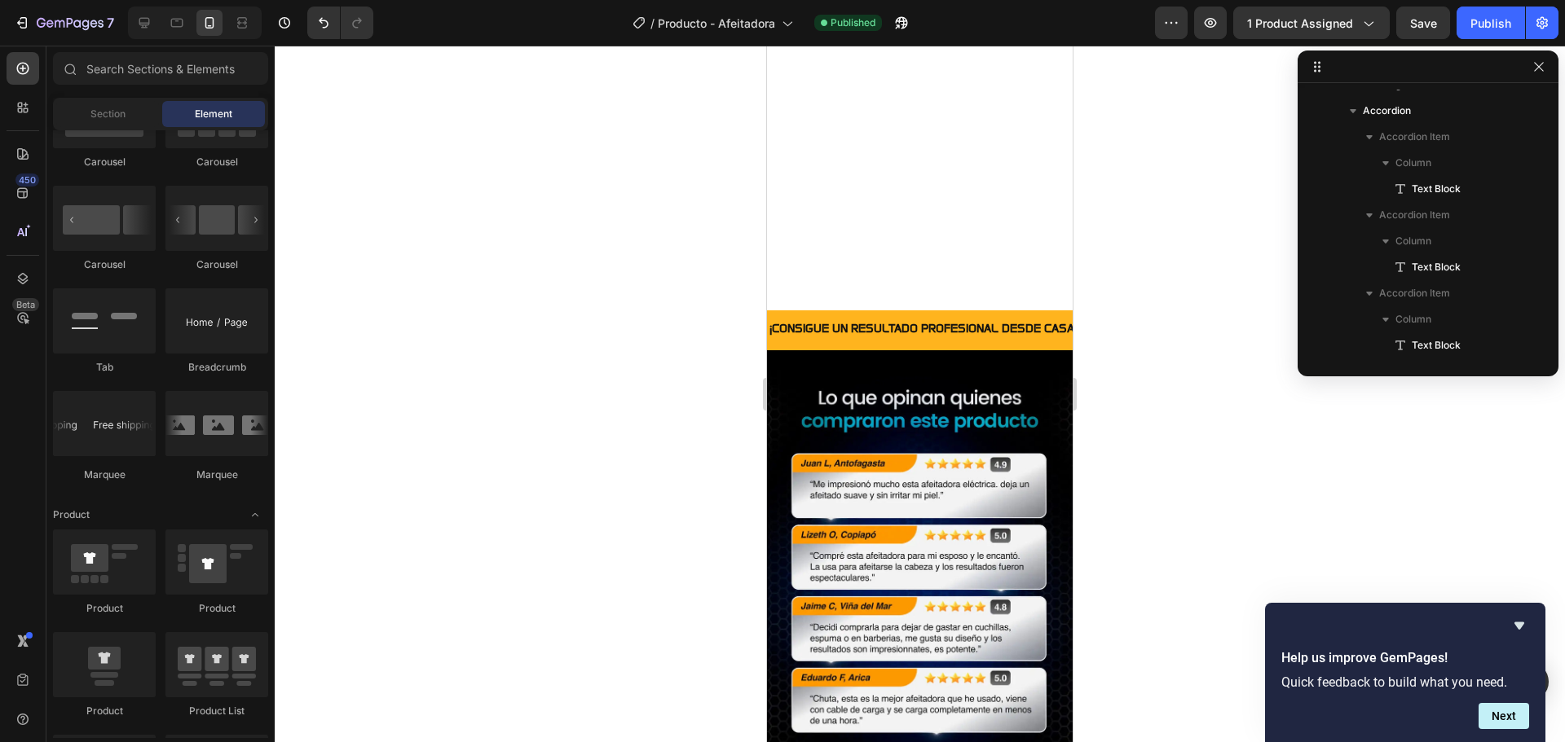
scroll to position [1840, 0]
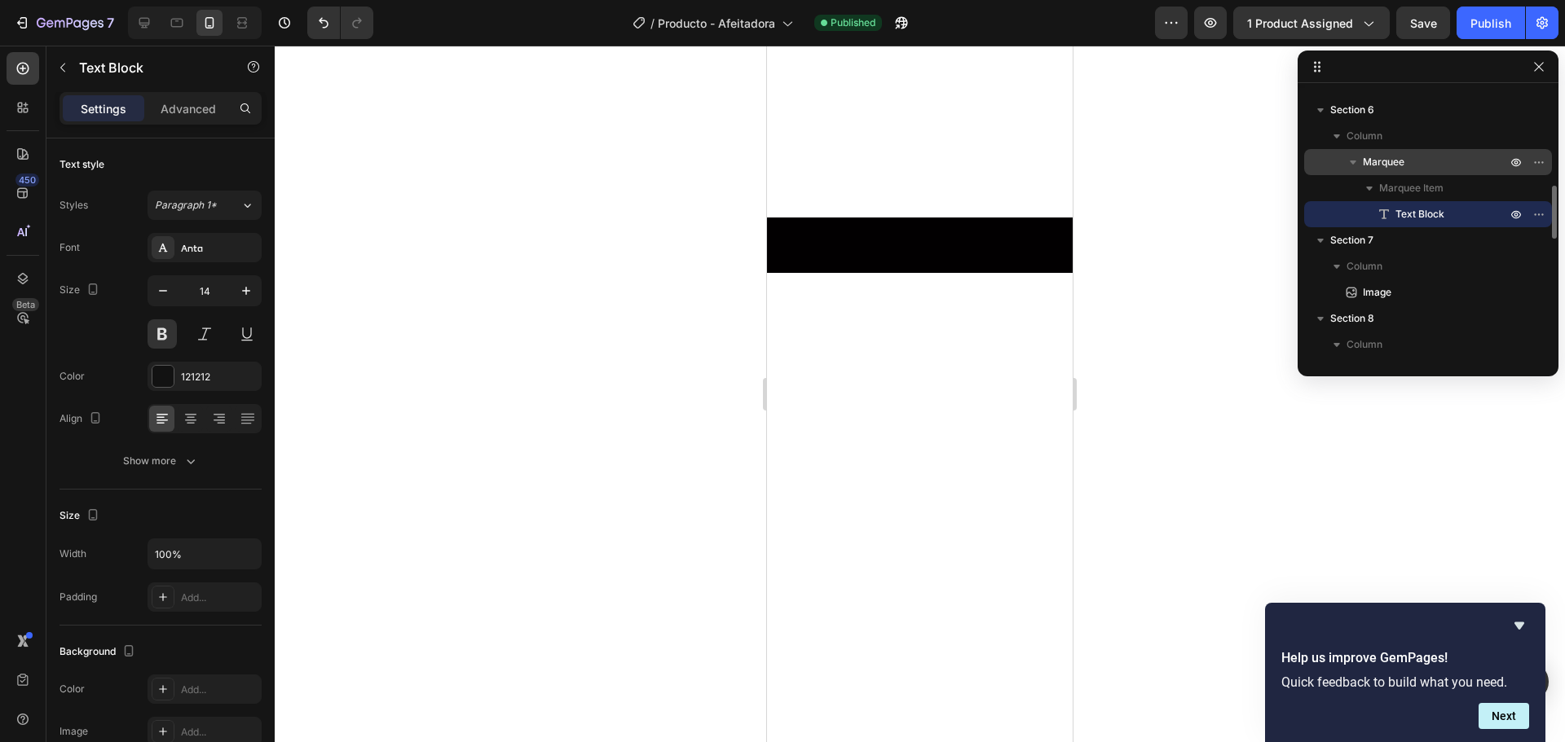
click at [1374, 165] on span "Marquee" at bounding box center [1384, 162] width 42 height 16
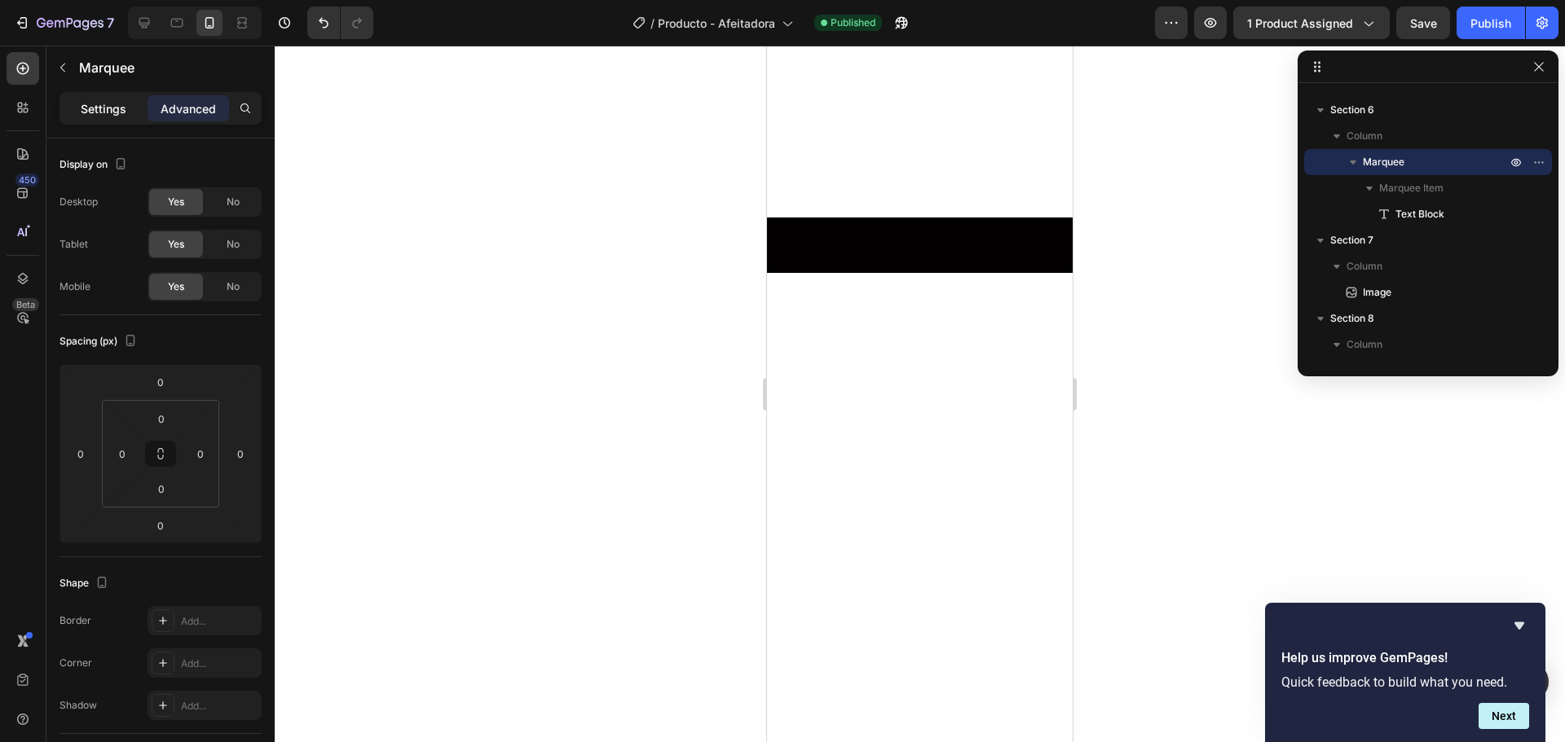
click at [103, 112] on p "Settings" at bounding box center [104, 108] width 46 height 17
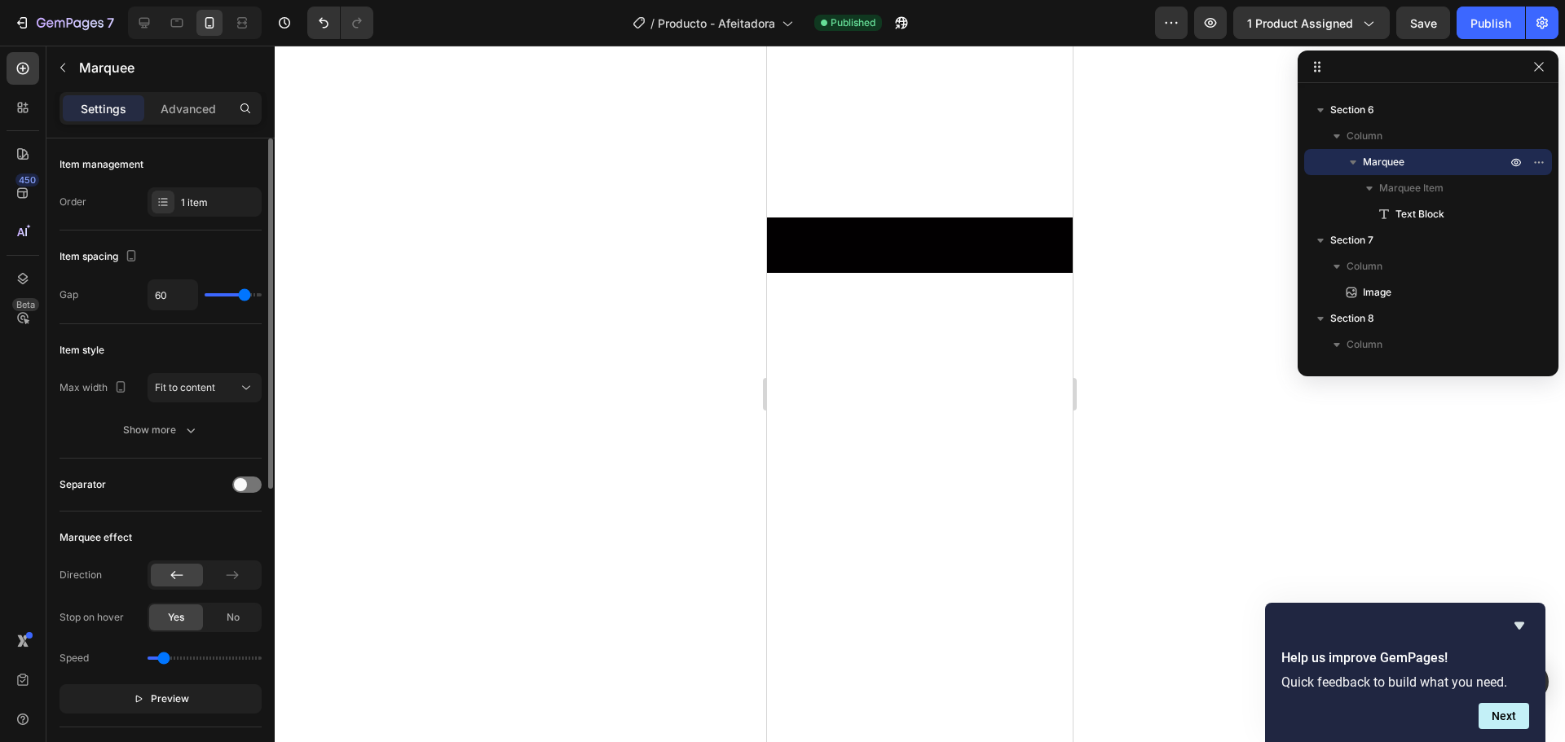
scroll to position [81, 0]
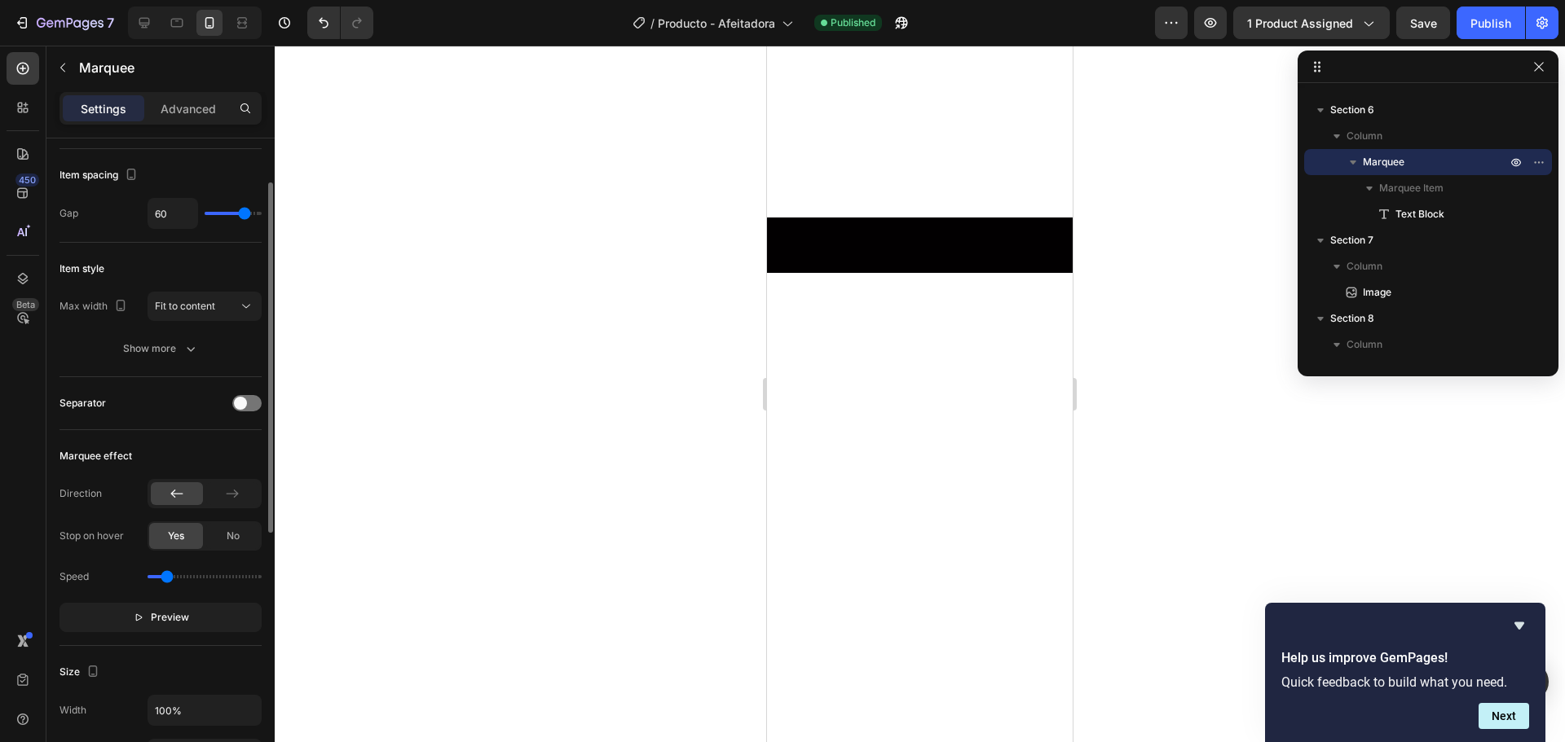
type input "0.5"
click at [166, 579] on input "range" at bounding box center [205, 576] width 114 height 3
click at [354, 578] on div at bounding box center [920, 394] width 1290 height 697
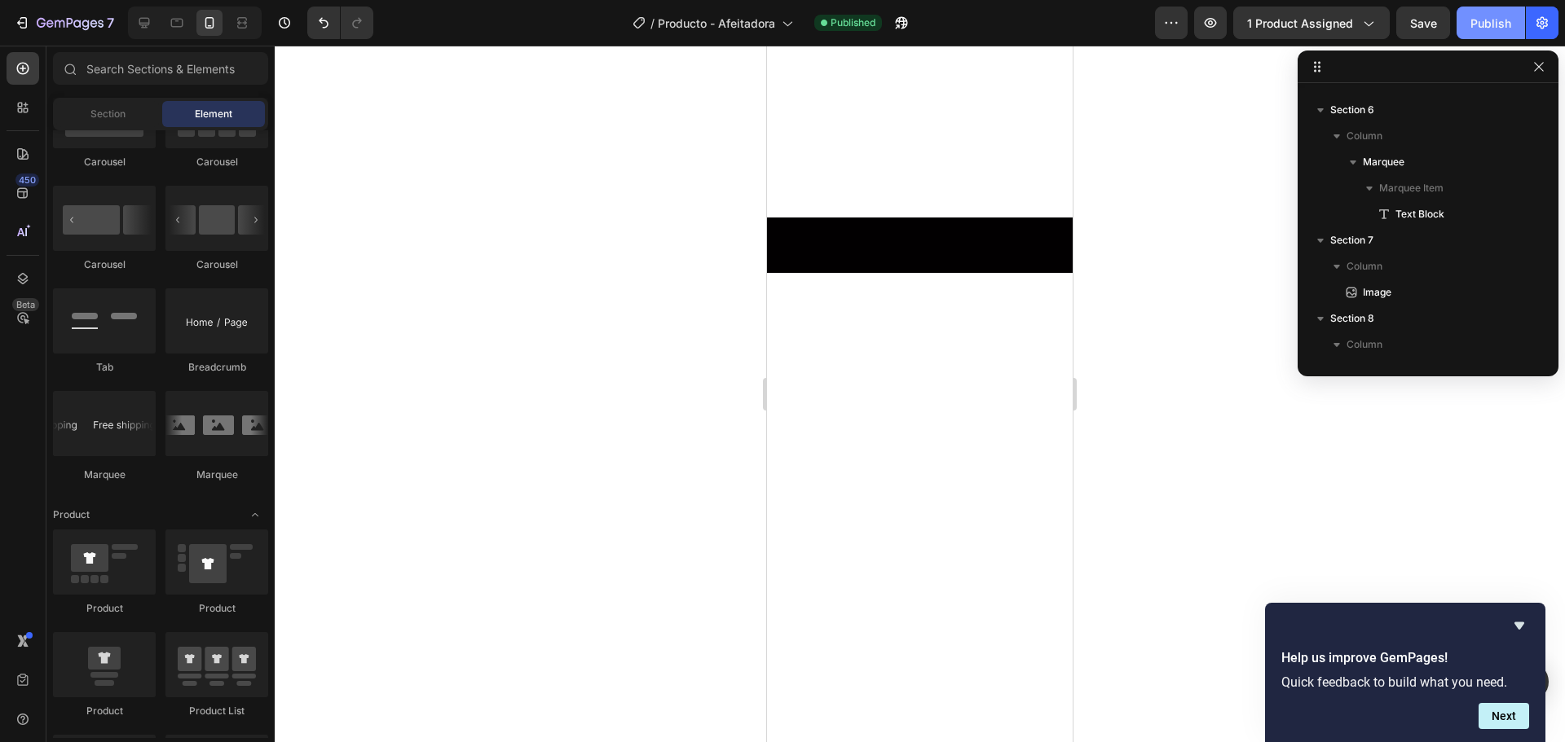
click at [1483, 15] on div "Publish" at bounding box center [1490, 23] width 41 height 17
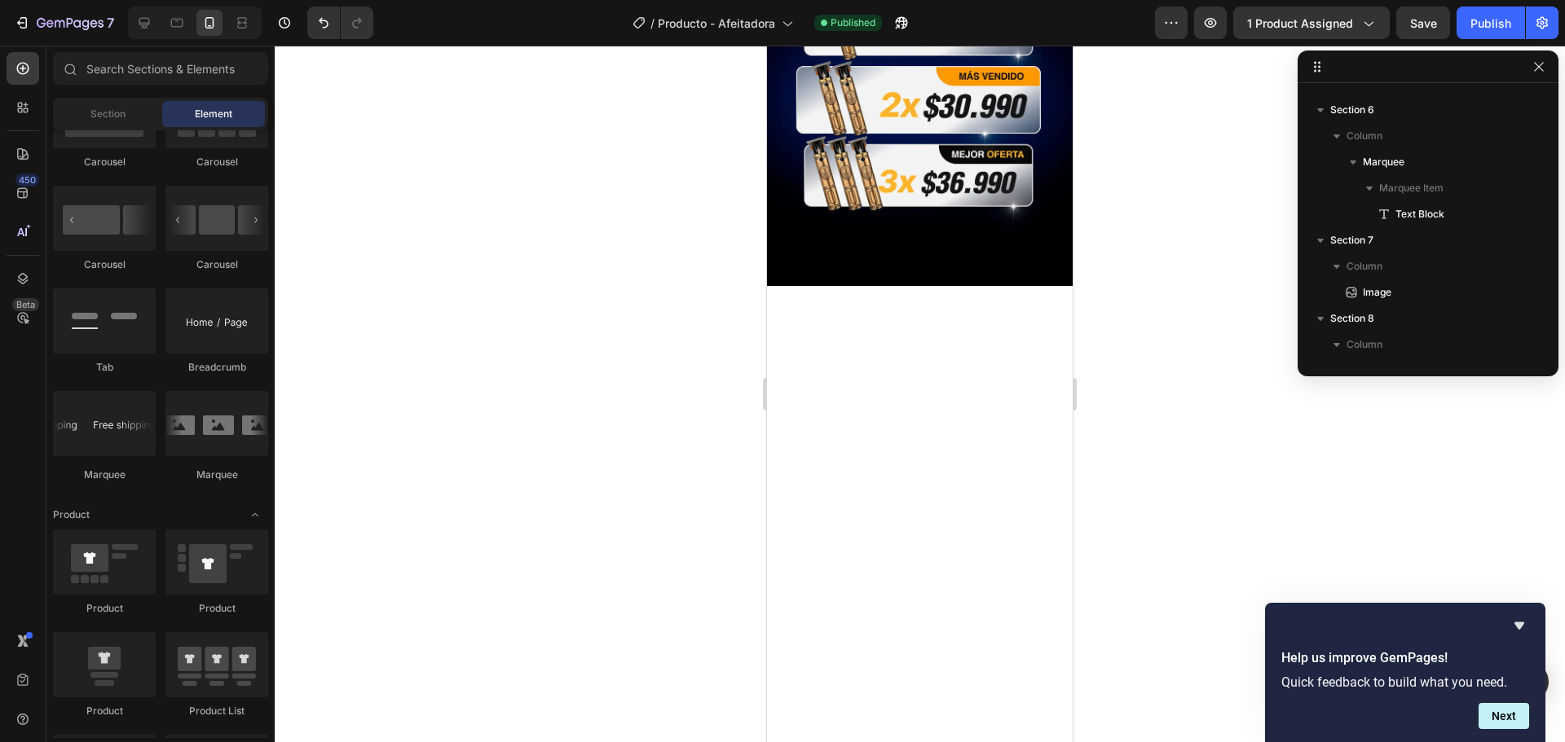
click at [1187, 381] on div at bounding box center [920, 394] width 1290 height 697
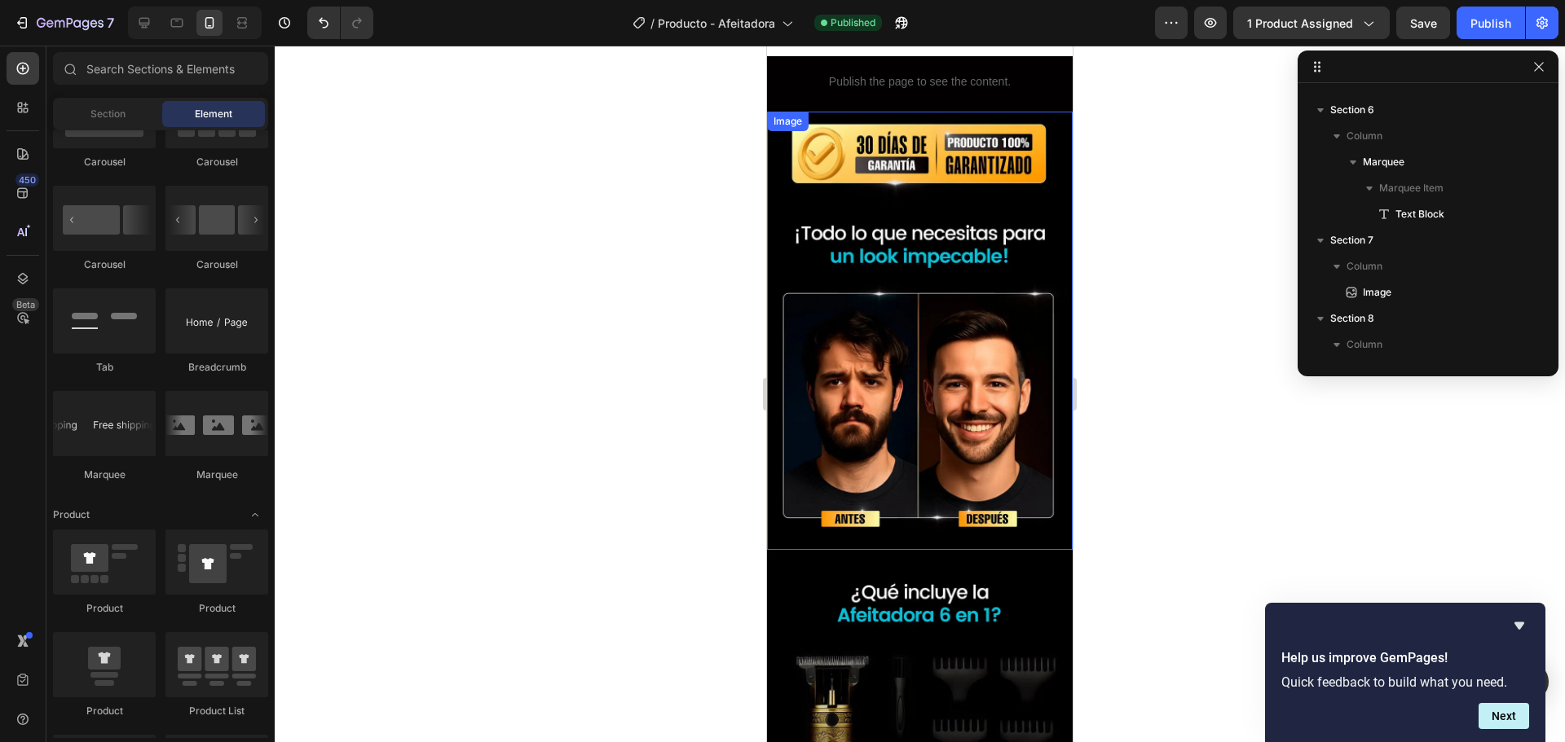
scroll to position [2655, 0]
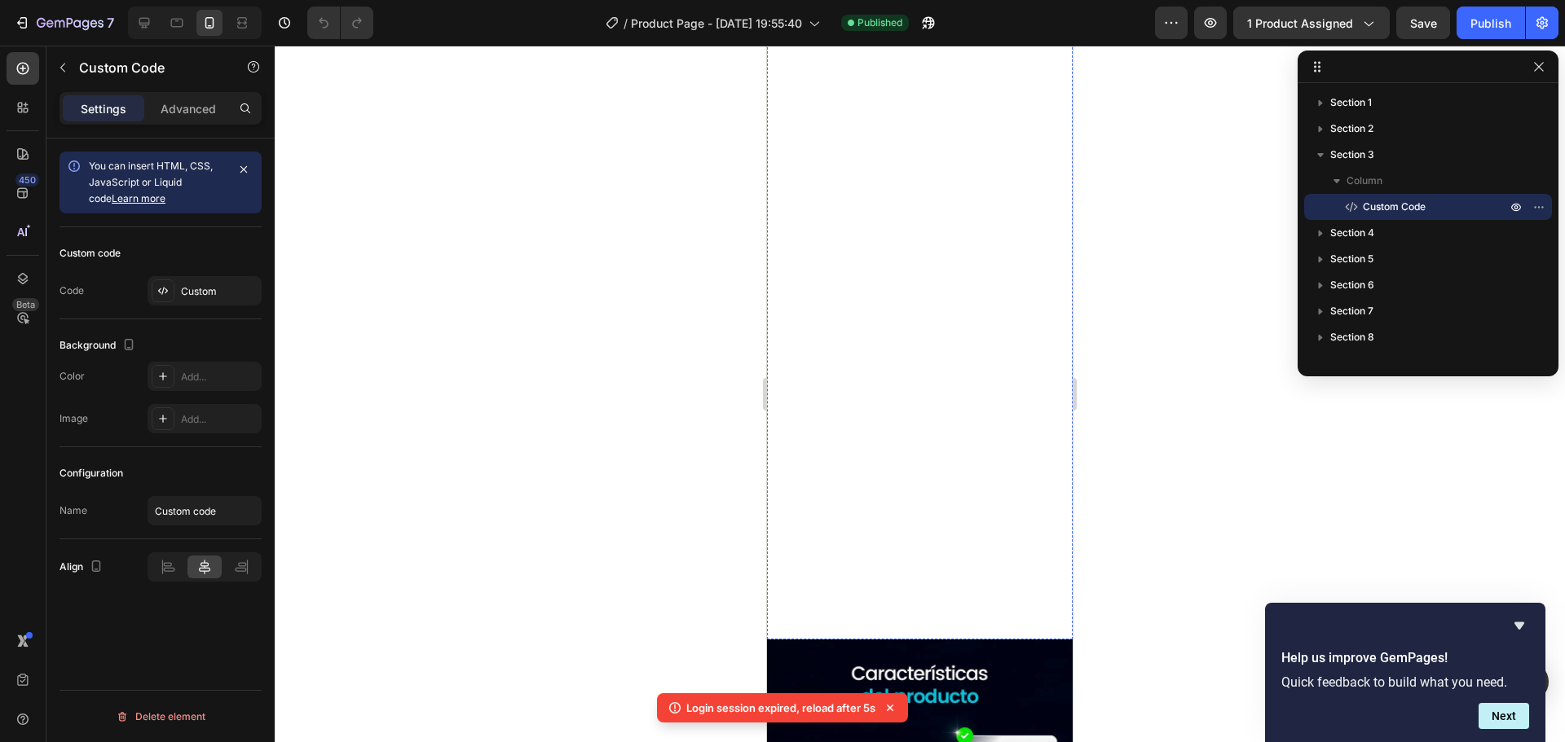
scroll to position [652, 0]
